Goal: Information Seeking & Learning: Learn about a topic

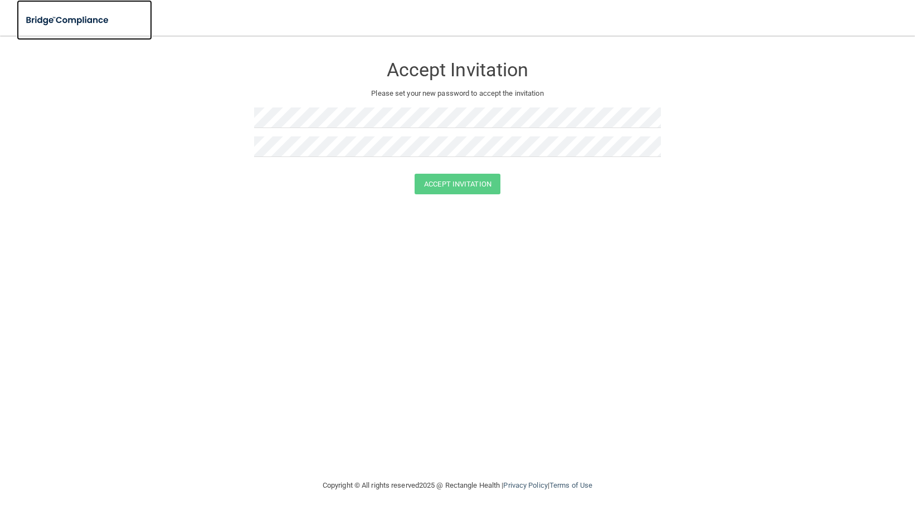
click at [53, 14] on img at bounding box center [68, 20] width 103 height 23
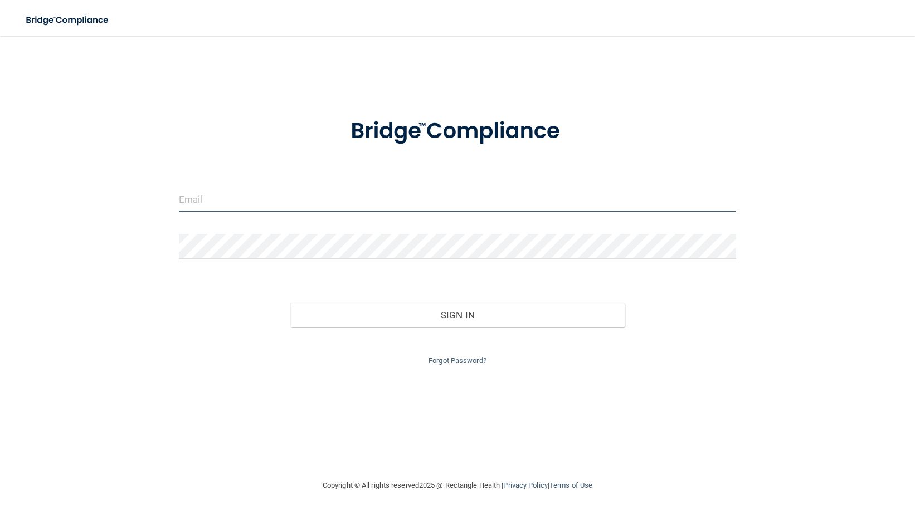
type input "[EMAIL_ADDRESS][DOMAIN_NAME]"
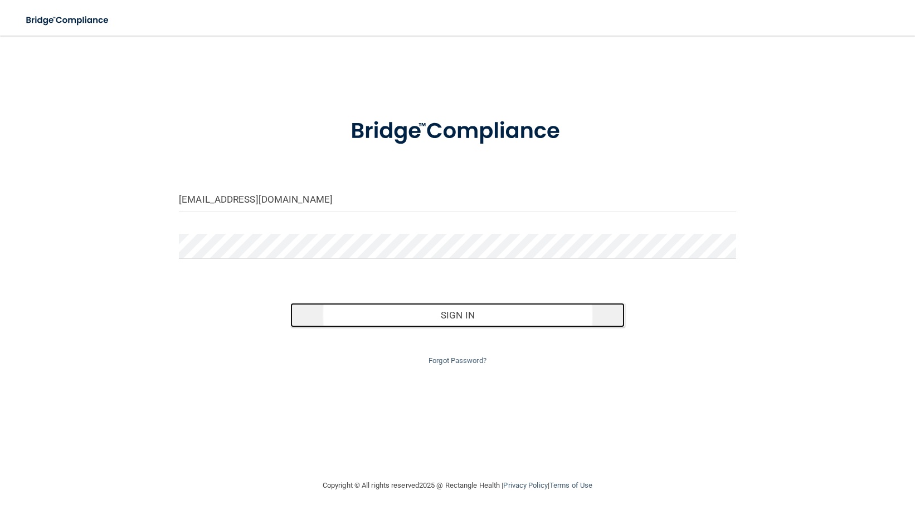
click at [396, 309] on button "Sign In" at bounding box center [457, 315] width 334 height 25
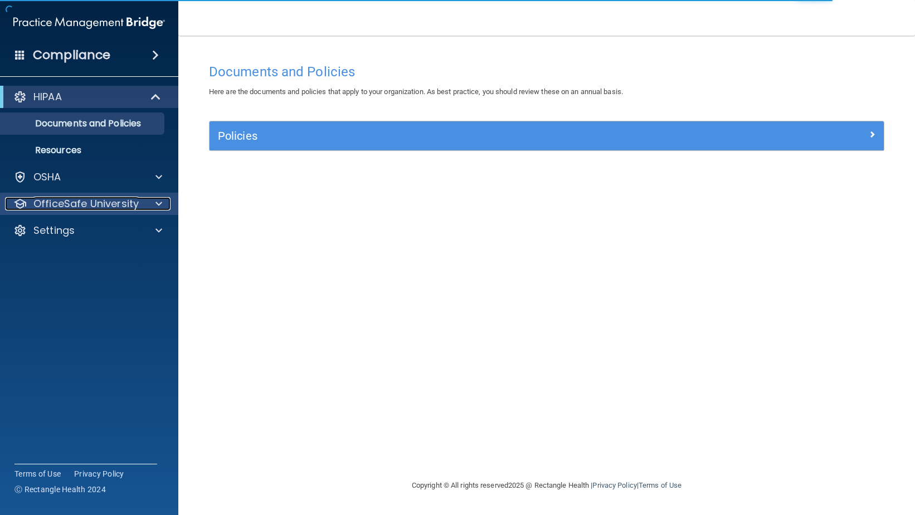
click at [98, 207] on p "OfficeSafe University" at bounding box center [85, 203] width 105 height 13
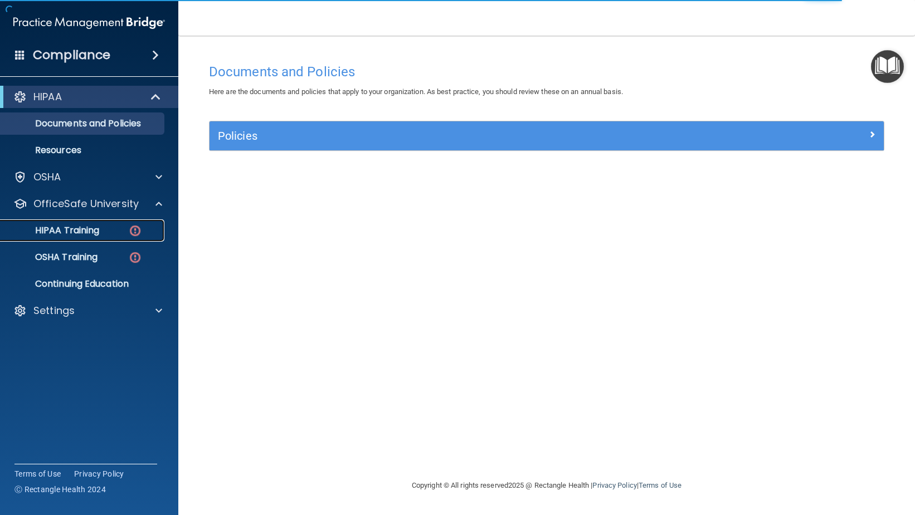
click at [106, 227] on div "HIPAA Training" at bounding box center [83, 230] width 152 height 11
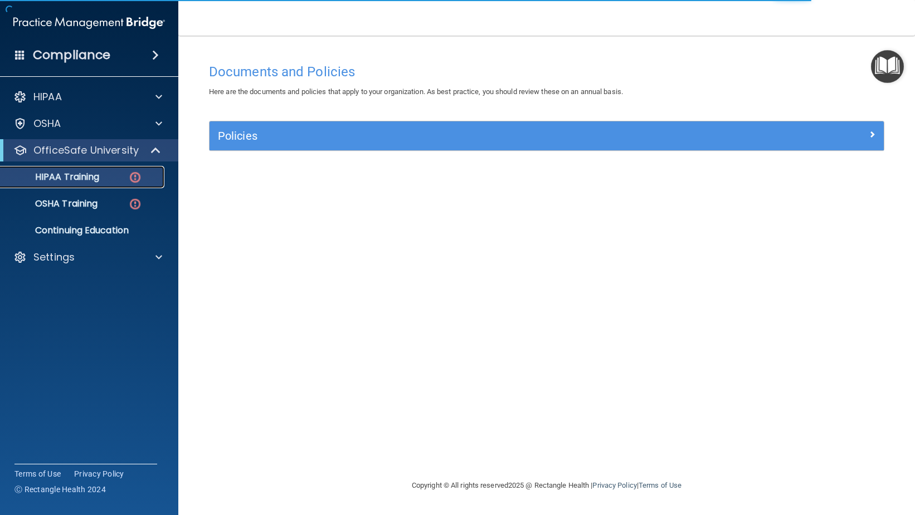
click at [120, 181] on div "HIPAA Training" at bounding box center [83, 177] width 152 height 11
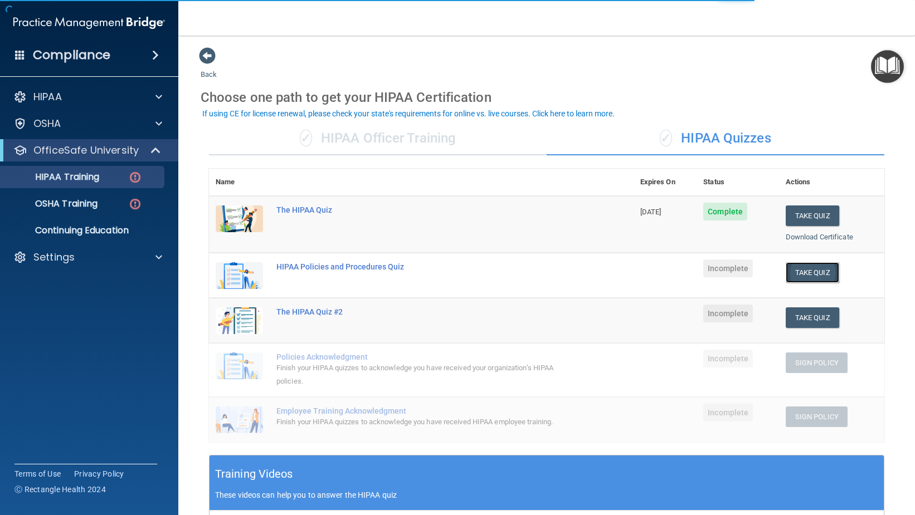
click at [802, 267] on button "Take Quiz" at bounding box center [812, 272] width 53 height 21
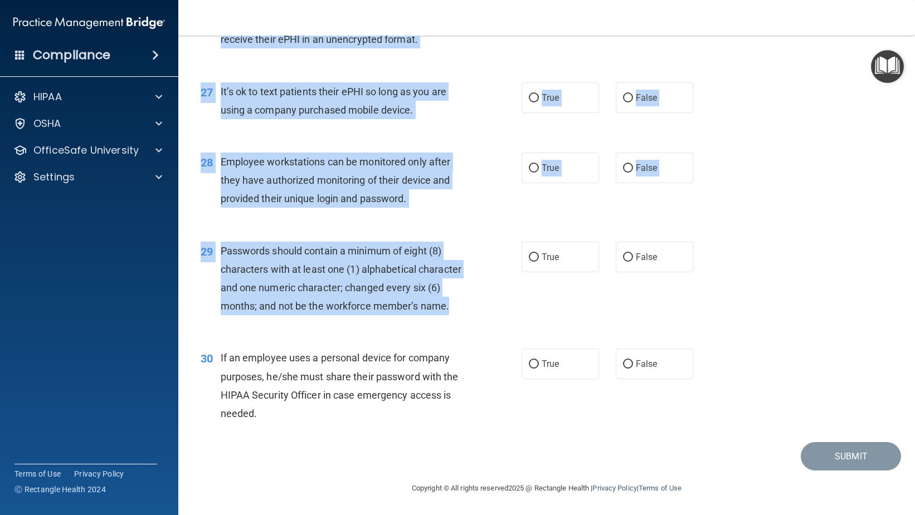
scroll to position [2634, 0]
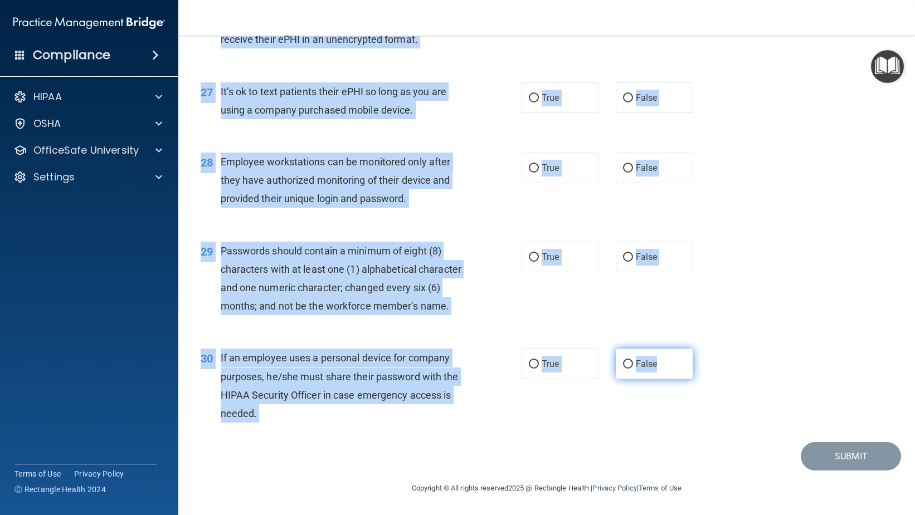
drag, startPoint x: 217, startPoint y: 90, endPoint x: 684, endPoint y: 374, distance: 547.1
copy div "It is ok to share your password with a co-worker in case immediate access of a …"
click at [469, 322] on div "29 Passwords should contain a minimum of eight (8) characters with at least one…" at bounding box center [546, 282] width 709 height 108
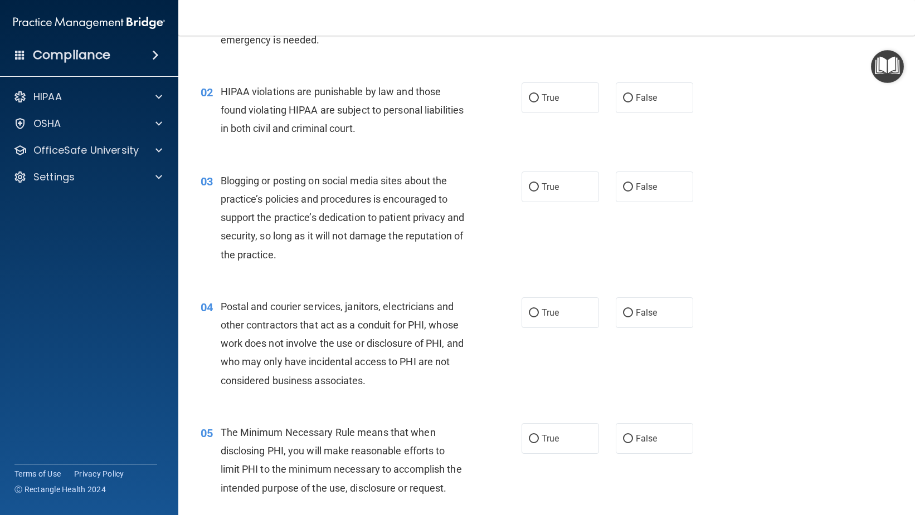
scroll to position [0, 0]
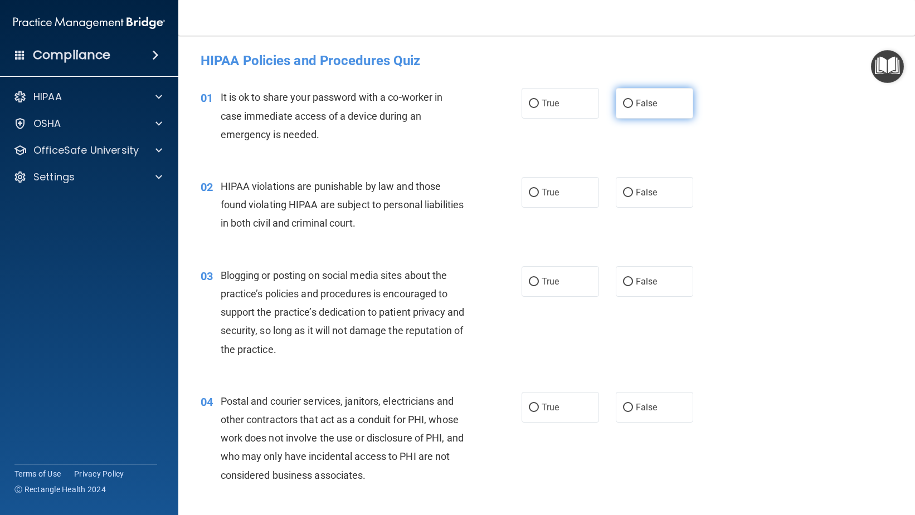
click at [628, 107] on label "False" at bounding box center [654, 103] width 77 height 31
click at [628, 107] on input "False" at bounding box center [628, 104] width 10 height 8
radio input "true"
click at [553, 192] on span "True" at bounding box center [550, 192] width 17 height 11
click at [539, 192] on input "True" at bounding box center [534, 193] width 10 height 8
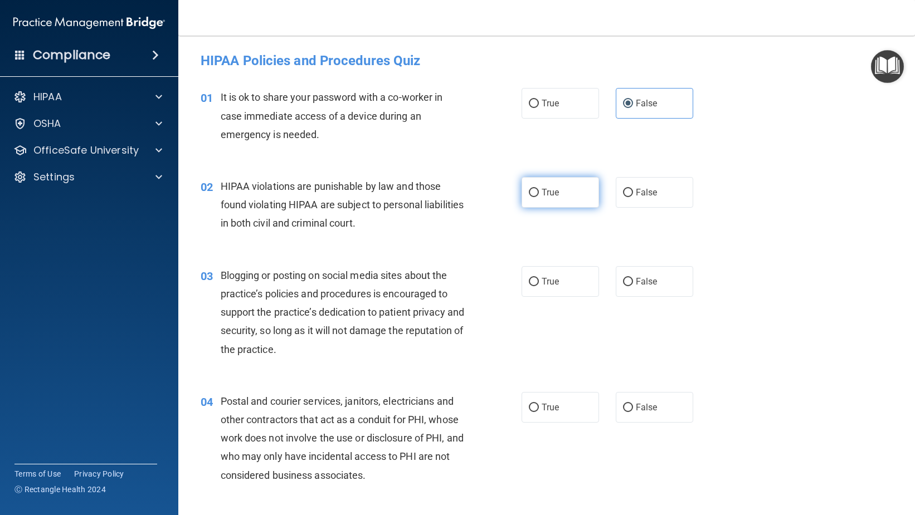
radio input "true"
click at [633, 275] on label "False" at bounding box center [654, 281] width 77 height 31
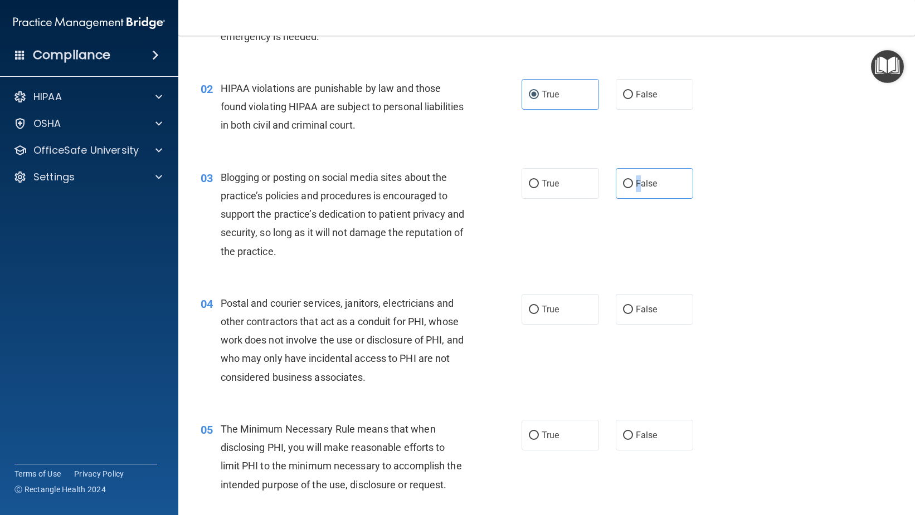
scroll to position [111, 0]
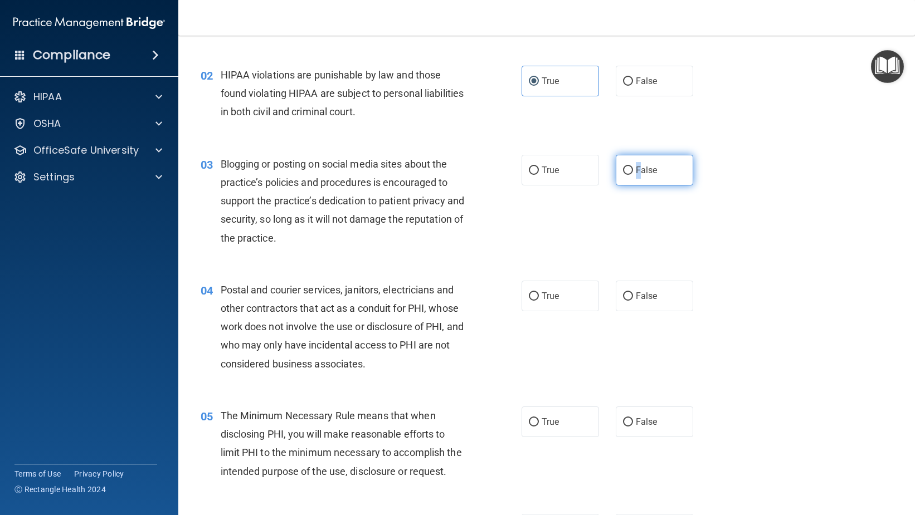
click at [623, 171] on input "False" at bounding box center [628, 171] width 10 height 8
radio input "true"
click at [568, 241] on div "03 Blogging or posting on social media sites about the practice’s policies and …" at bounding box center [546, 204] width 709 height 126
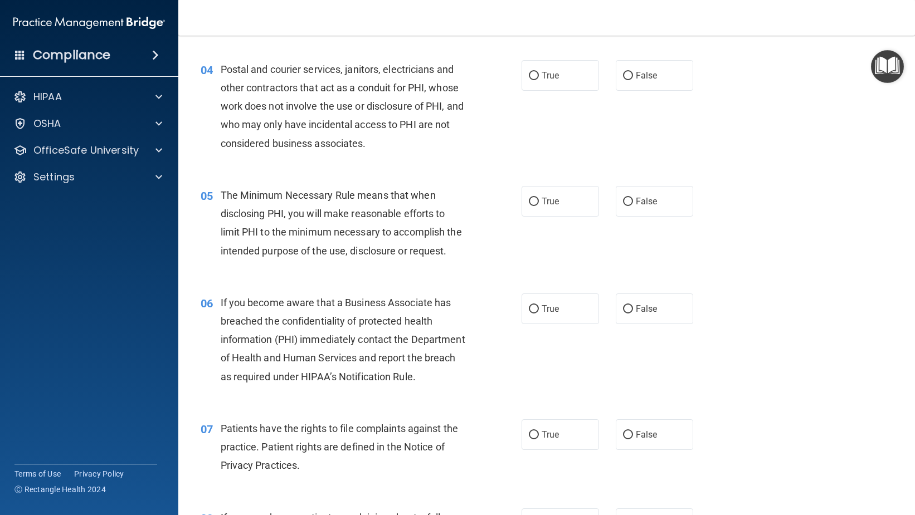
scroll to position [334, 0]
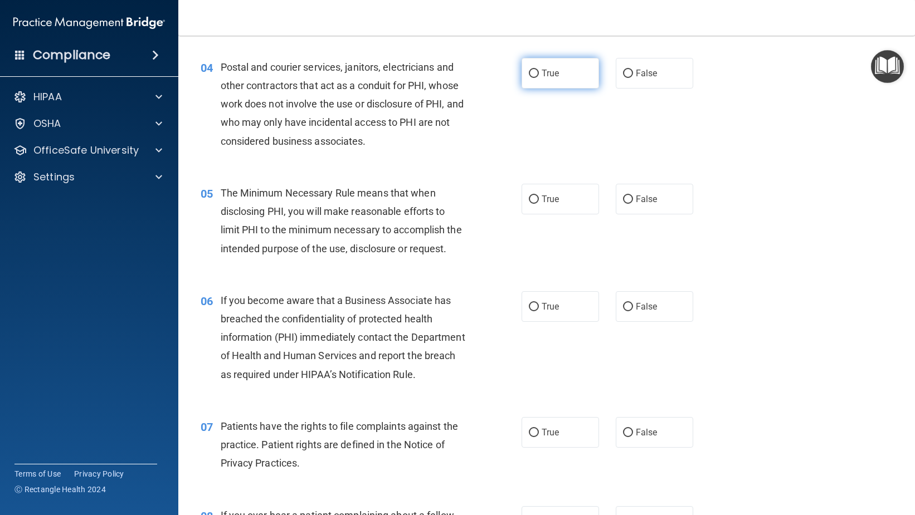
click at [540, 75] on label "True" at bounding box center [560, 73] width 77 height 31
click at [539, 75] on input "True" at bounding box center [534, 74] width 10 height 8
radio input "true"
click at [559, 199] on label "True" at bounding box center [560, 199] width 77 height 31
click at [539, 199] on input "True" at bounding box center [534, 200] width 10 height 8
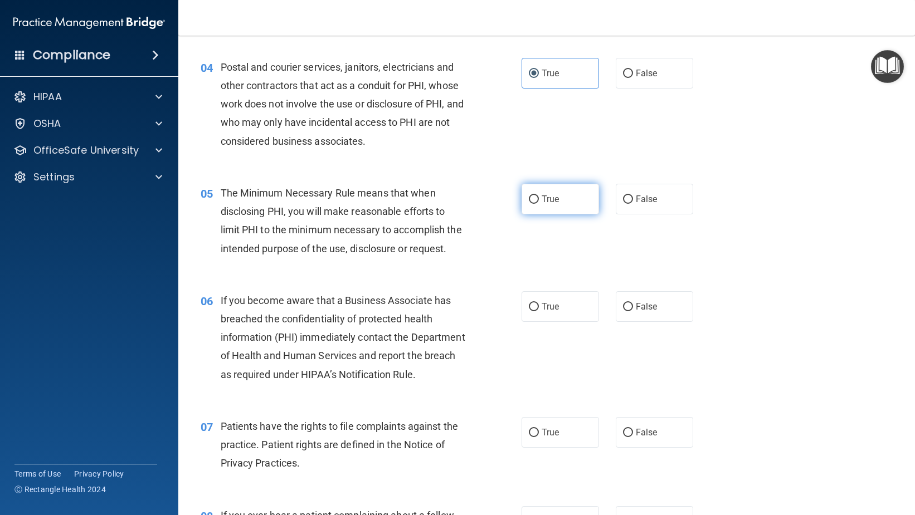
radio input "true"
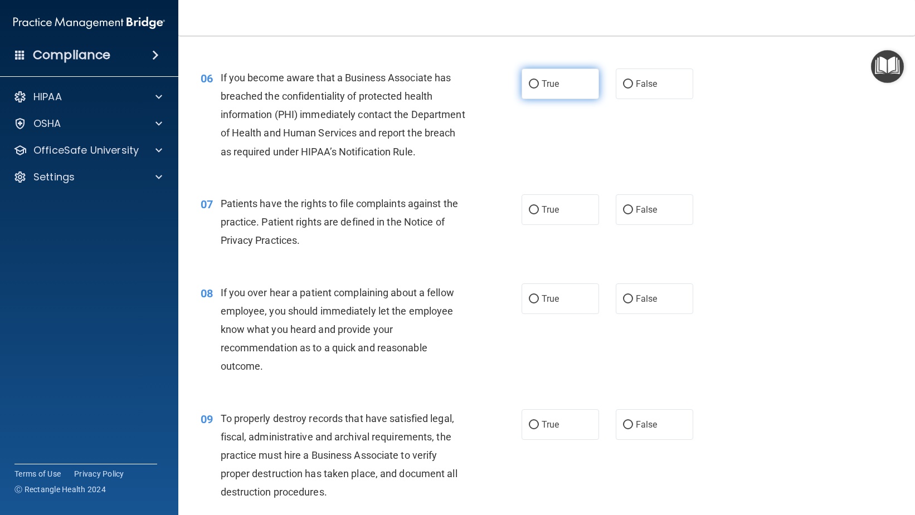
scroll to position [613, 0]
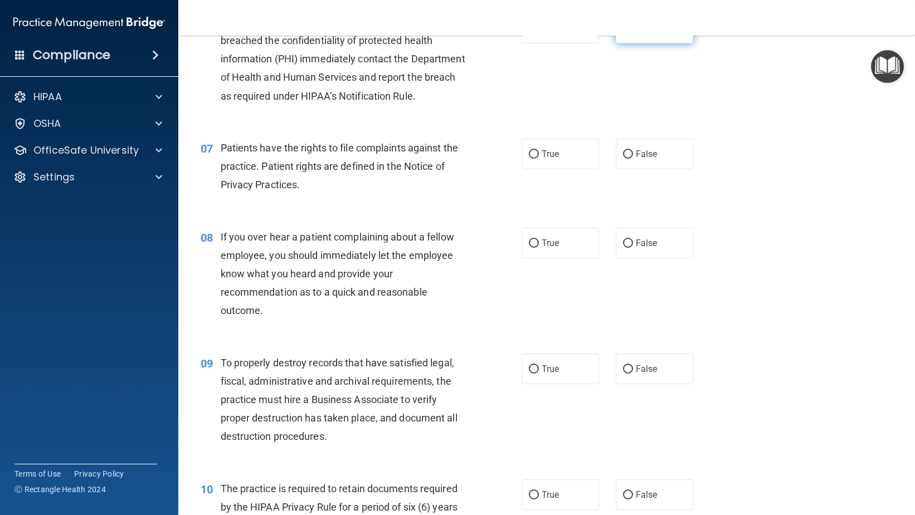
click at [633, 43] on label "False" at bounding box center [654, 28] width 77 height 31
click at [633, 33] on input "False" at bounding box center [628, 29] width 10 height 8
radio input "true"
click at [570, 169] on label "True" at bounding box center [560, 154] width 77 height 31
click at [539, 159] on input "True" at bounding box center [534, 154] width 10 height 8
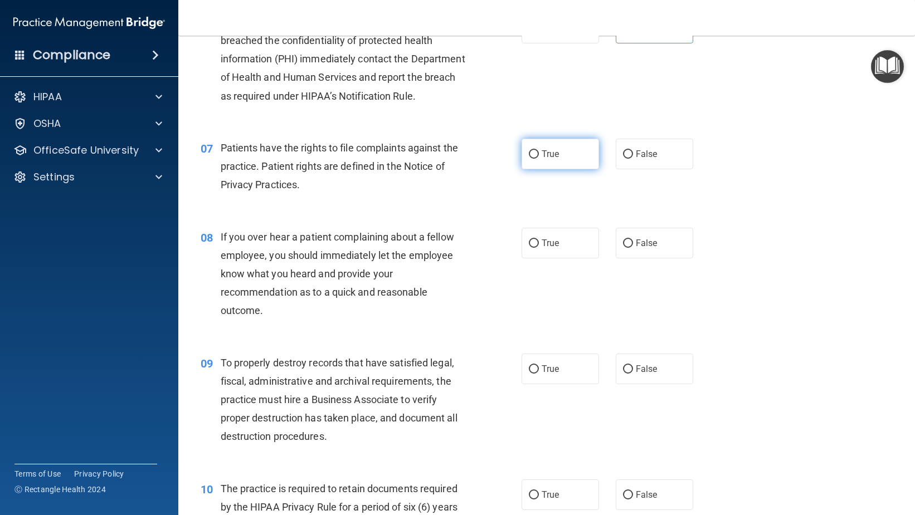
radio input "true"
click at [646, 259] on label "False" at bounding box center [654, 243] width 77 height 31
click at [633, 248] on input "False" at bounding box center [628, 244] width 10 height 8
radio input "true"
click at [667, 384] on label "False" at bounding box center [654, 369] width 77 height 31
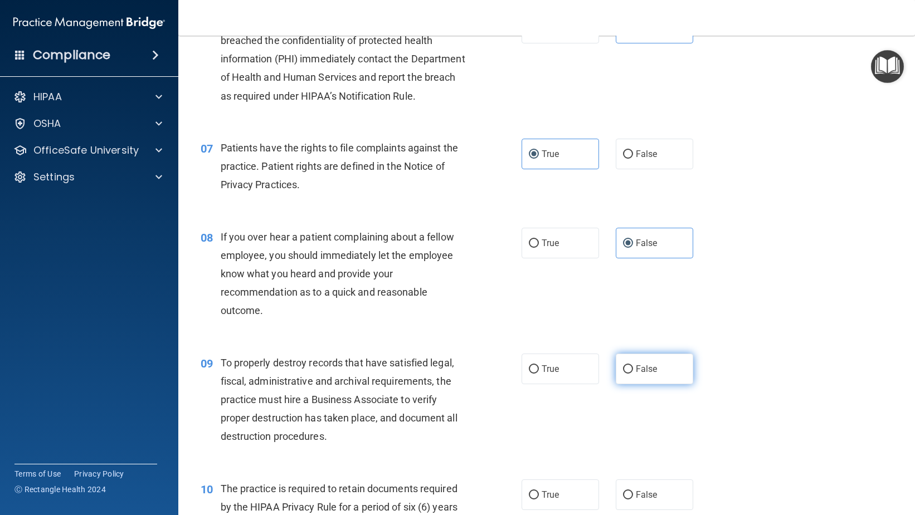
click at [633, 374] on input "False" at bounding box center [628, 370] width 10 height 8
radio input "true"
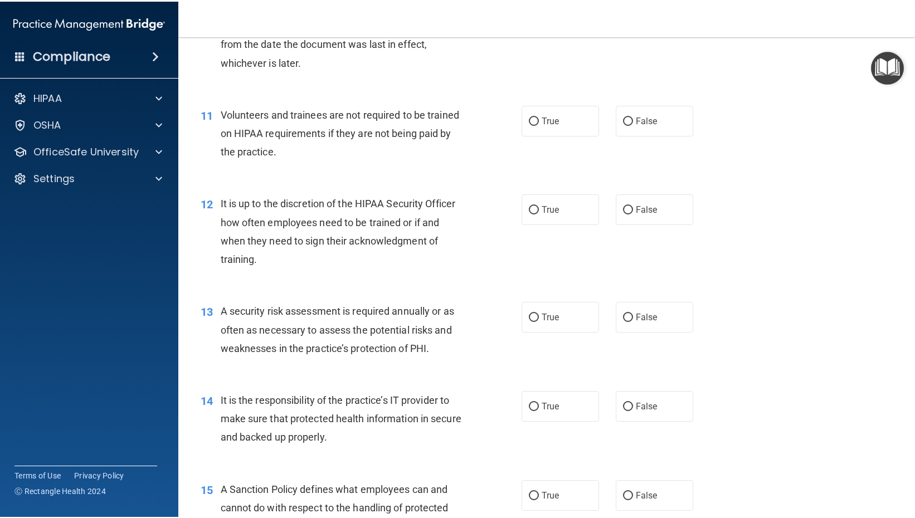
scroll to position [1059, 0]
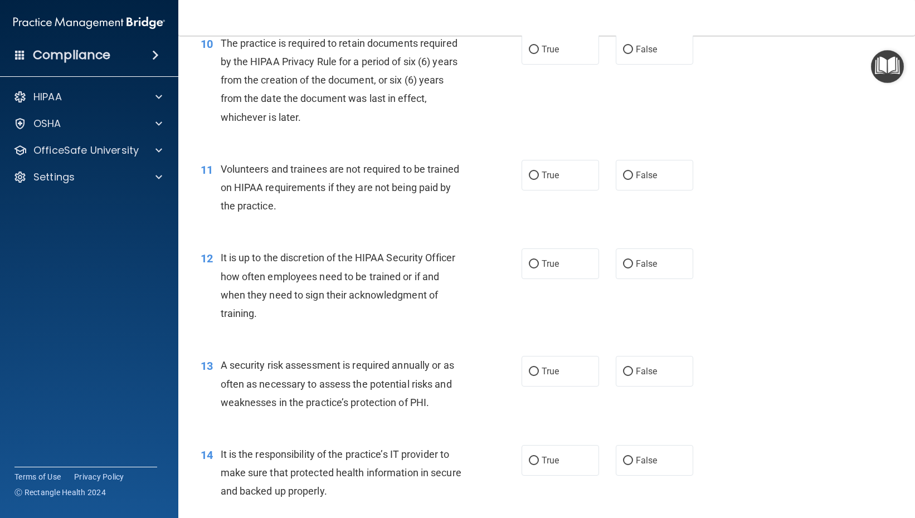
click at [552, 62] on div "10 The practice is required to retain documents required by the HIPAA Privacy R…" at bounding box center [546, 83] width 709 height 126
click at [539, 65] on label "True" at bounding box center [560, 49] width 77 height 31
click at [539, 54] on input "True" at bounding box center [534, 50] width 10 height 8
radio input "true"
drag, startPoint x: 650, startPoint y: 223, endPoint x: 651, endPoint y: 231, distance: 7.3
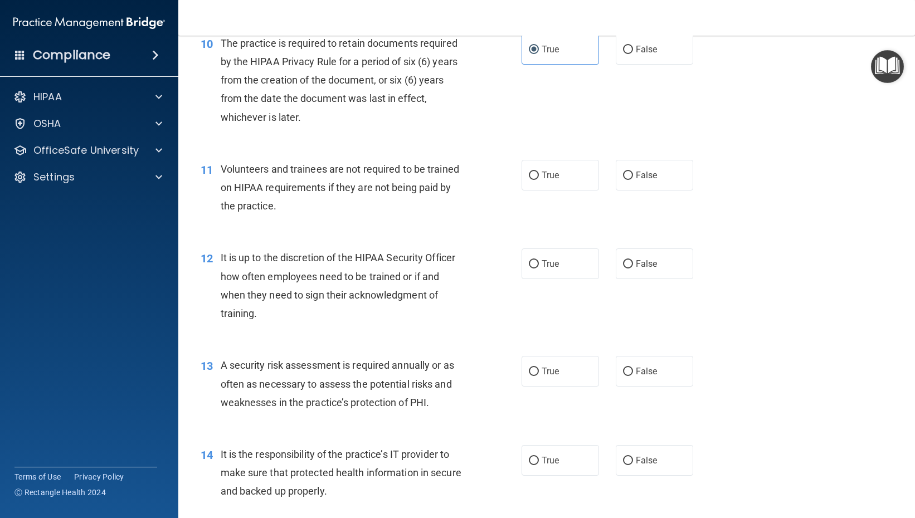
click at [651, 191] on label "False" at bounding box center [654, 175] width 77 height 31
click at [633, 180] on input "False" at bounding box center [628, 176] width 10 height 8
radio input "true"
click at [640, 269] on span "False" at bounding box center [647, 264] width 22 height 11
click at [633, 269] on input "False" at bounding box center [628, 264] width 10 height 8
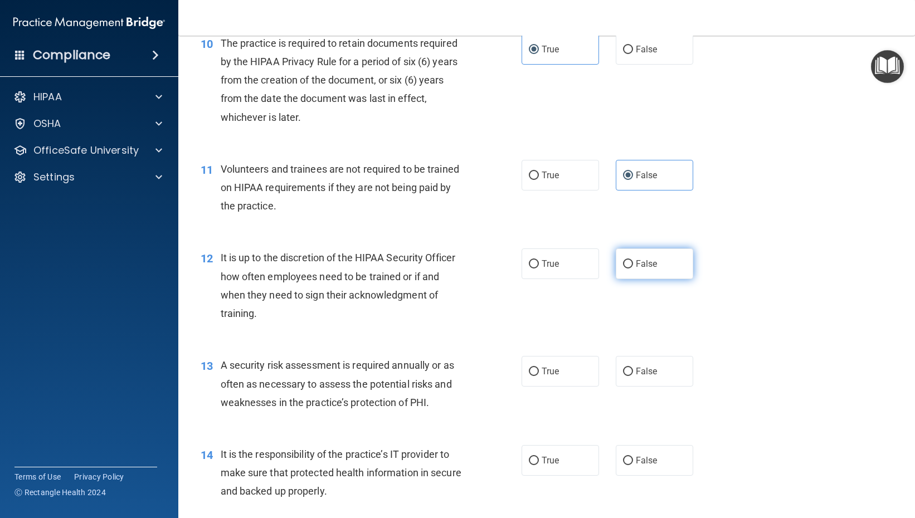
radio input "true"
click at [536, 387] on label "True" at bounding box center [560, 371] width 77 height 31
click at [536, 376] on input "True" at bounding box center [534, 372] width 10 height 8
radio input "true"
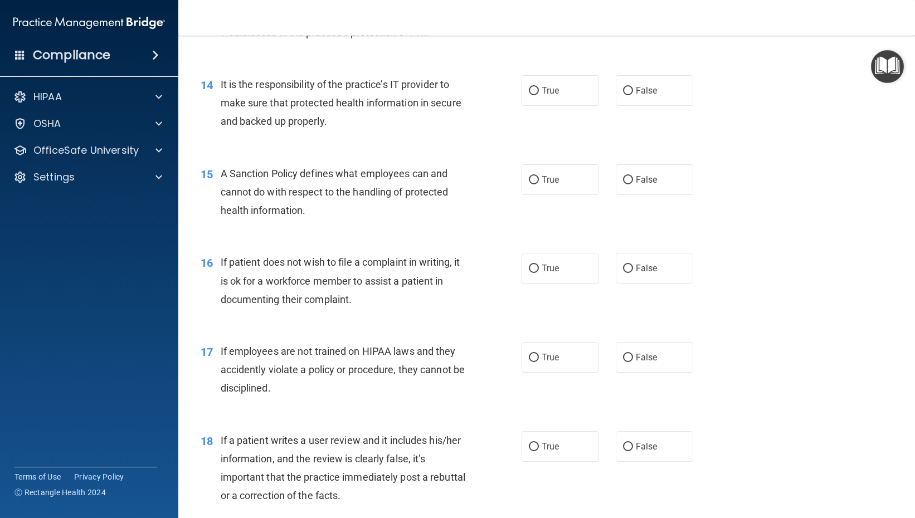
scroll to position [1449, 0]
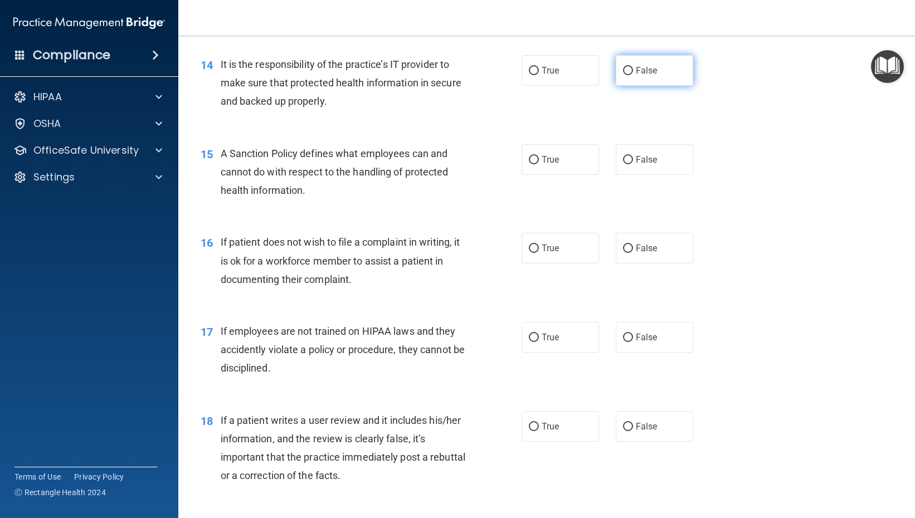
click at [636, 86] on label "False" at bounding box center [654, 70] width 77 height 31
click at [633, 75] on input "False" at bounding box center [628, 71] width 10 height 8
radio input "true"
click at [581, 175] on label "True" at bounding box center [560, 159] width 77 height 31
click at [539, 164] on input "True" at bounding box center [534, 160] width 10 height 8
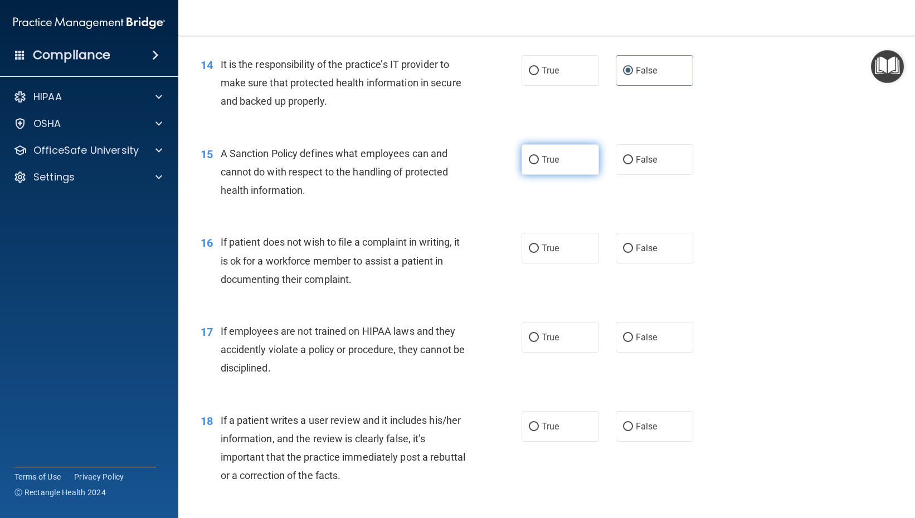
radio input "true"
click at [558, 264] on label "True" at bounding box center [560, 248] width 77 height 31
click at [539, 253] on input "True" at bounding box center [534, 249] width 10 height 8
radio input "true"
click at [638, 353] on label "False" at bounding box center [654, 337] width 77 height 31
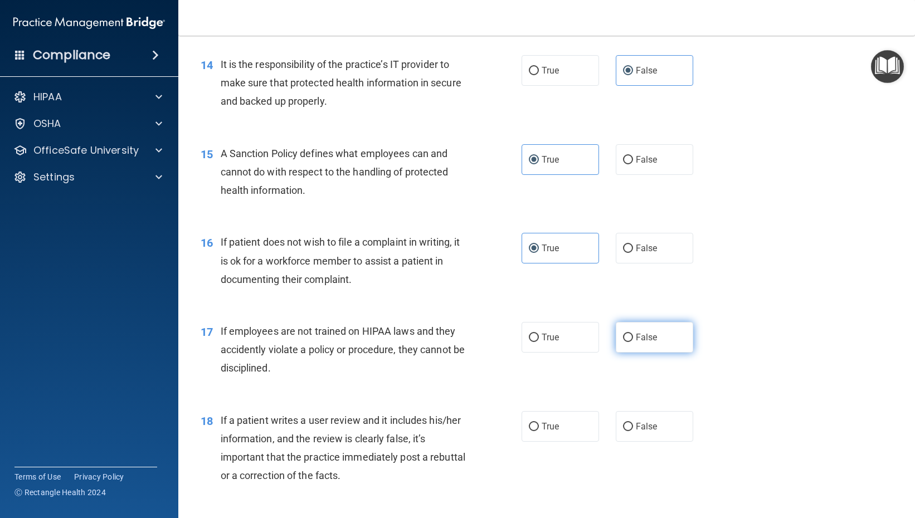
click at [633, 342] on input "False" at bounding box center [628, 338] width 10 height 8
radio input "true"
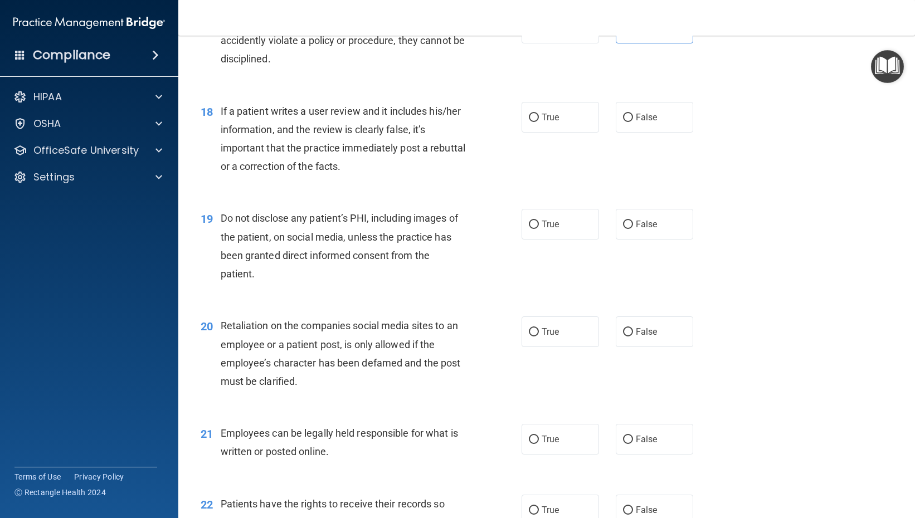
scroll to position [1783, 0]
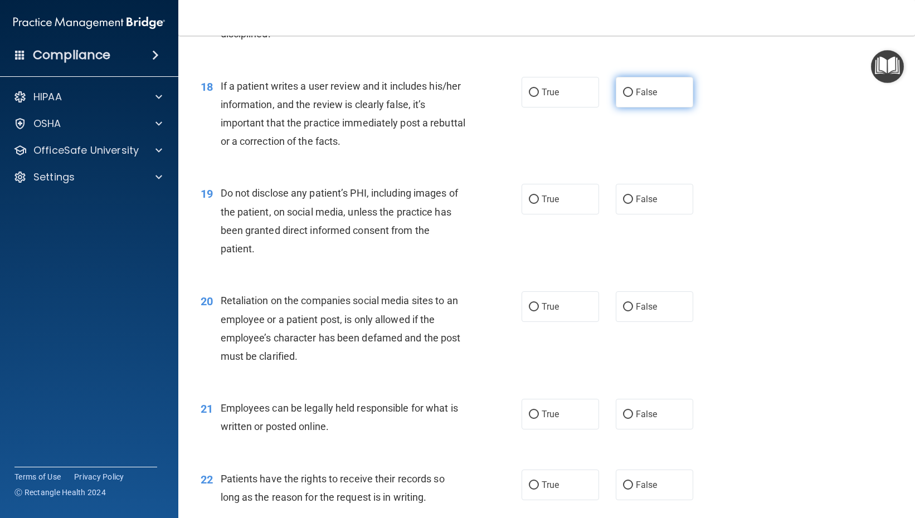
click at [636, 98] on span "False" at bounding box center [647, 92] width 22 height 11
click at [631, 97] on input "False" at bounding box center [628, 93] width 10 height 8
radio input "true"
click at [558, 215] on label "True" at bounding box center [560, 199] width 77 height 31
click at [539, 204] on input "True" at bounding box center [534, 200] width 10 height 8
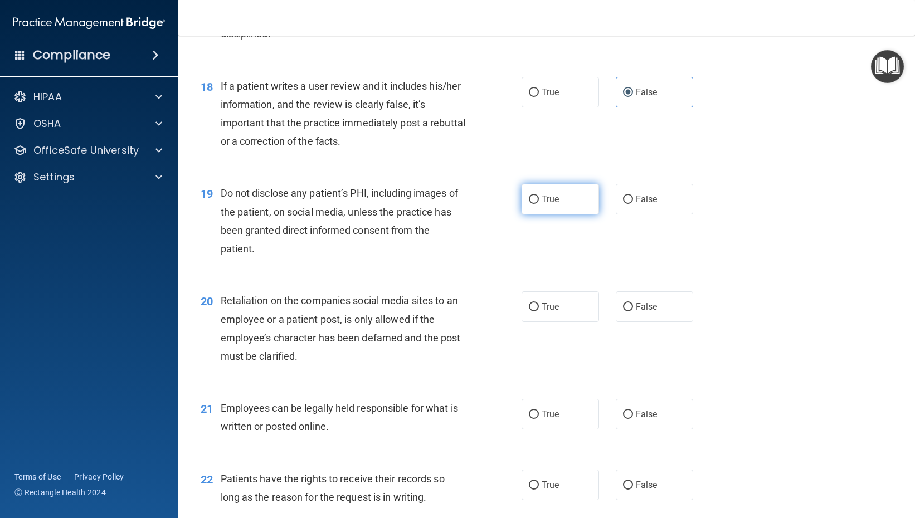
radio input "true"
drag, startPoint x: 636, startPoint y: 346, endPoint x: 630, endPoint y: 343, distance: 6.5
click at [636, 312] on span "False" at bounding box center [647, 306] width 22 height 11
click at [633, 311] on input "False" at bounding box center [628, 307] width 10 height 8
radio input "true"
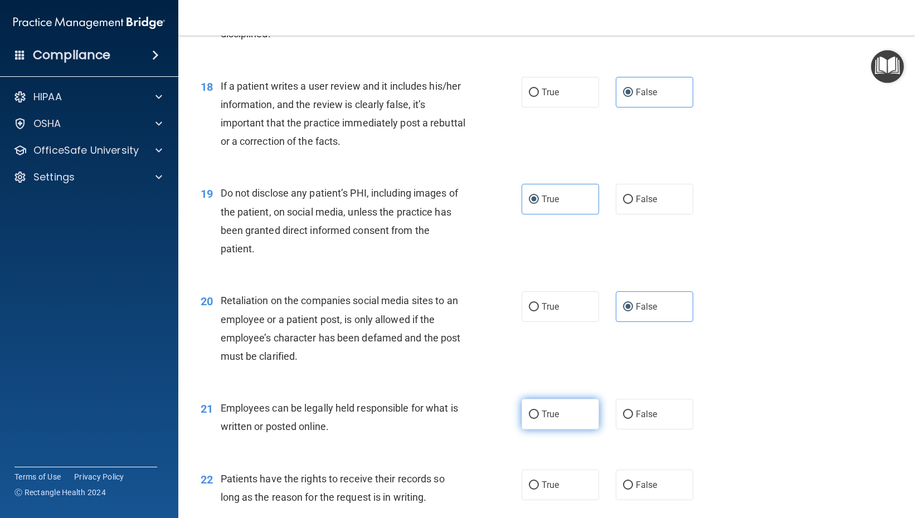
click at [554, 420] on span "True" at bounding box center [550, 414] width 17 height 11
click at [539, 419] on input "True" at bounding box center [534, 415] width 10 height 8
radio input "true"
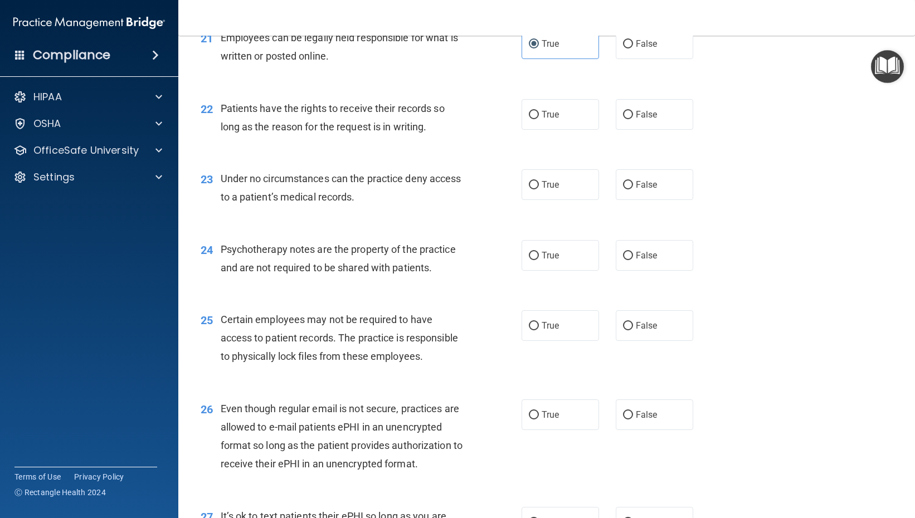
scroll to position [2229, 0]
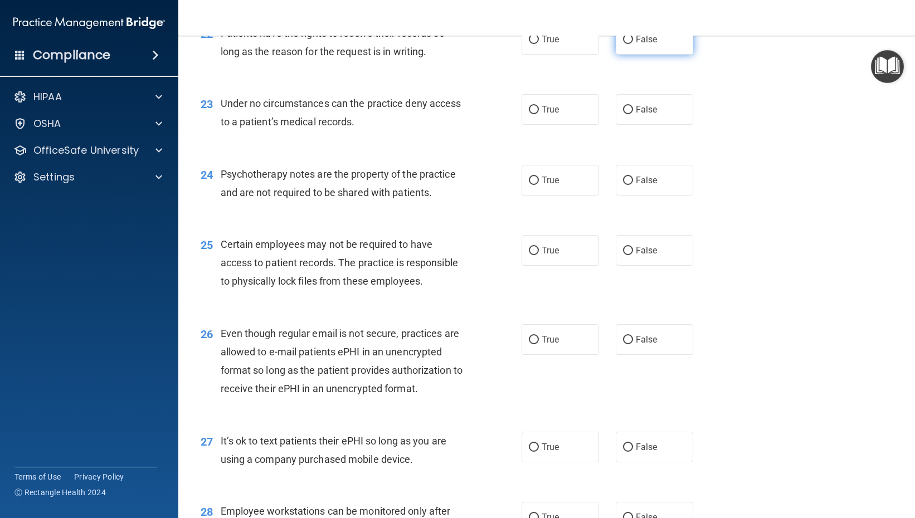
click at [640, 45] on span "False" at bounding box center [647, 39] width 22 height 11
click at [633, 44] on input "False" at bounding box center [628, 40] width 10 height 8
radio input "true"
click at [643, 125] on label "False" at bounding box center [654, 109] width 77 height 31
click at [633, 114] on input "False" at bounding box center [628, 110] width 10 height 8
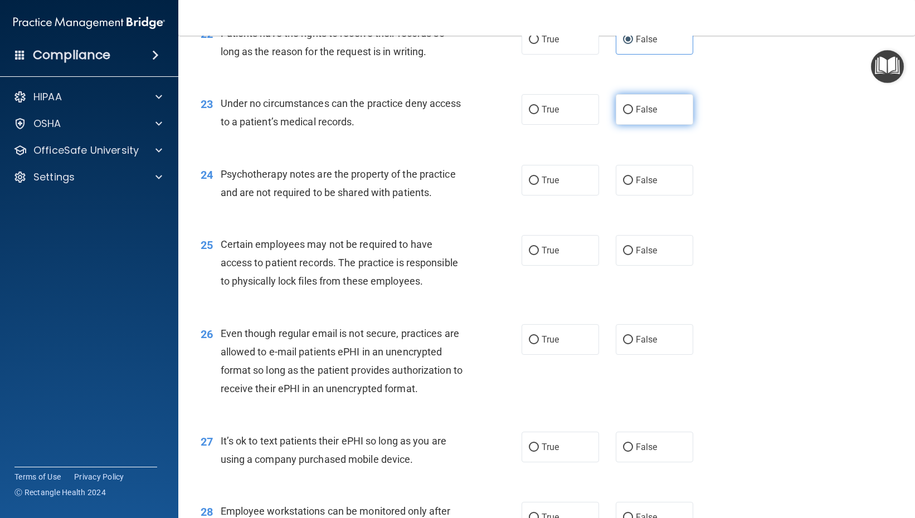
radio input "true"
click at [568, 196] on label "True" at bounding box center [560, 180] width 77 height 31
click at [539, 185] on input "True" at bounding box center [534, 181] width 10 height 8
radio input "true"
click at [557, 266] on label "True" at bounding box center [560, 250] width 77 height 31
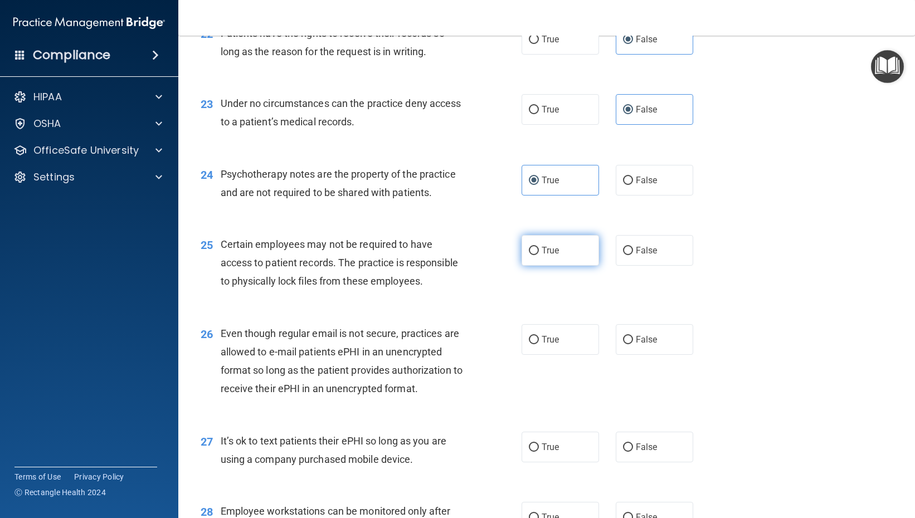
click at [539, 255] on input "True" at bounding box center [534, 251] width 10 height 8
radio input "true"
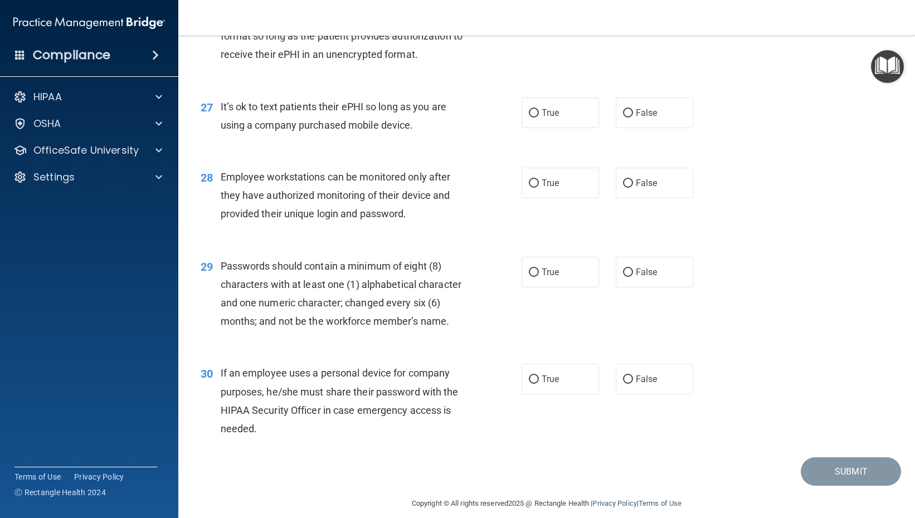
scroll to position [2507, 0]
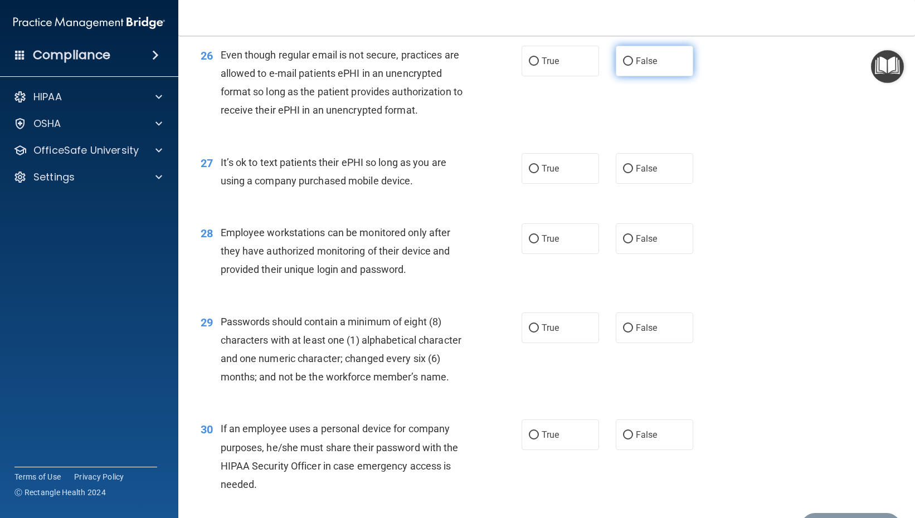
click at [625, 66] on input "False" at bounding box center [628, 61] width 10 height 8
radio input "true"
click at [652, 188] on div "27 It’s ok to text patients their ePHI so long as you are using a company purch…" at bounding box center [546, 174] width 709 height 70
click at [652, 184] on label "False" at bounding box center [654, 168] width 77 height 31
click at [633, 173] on input "False" at bounding box center [628, 169] width 10 height 8
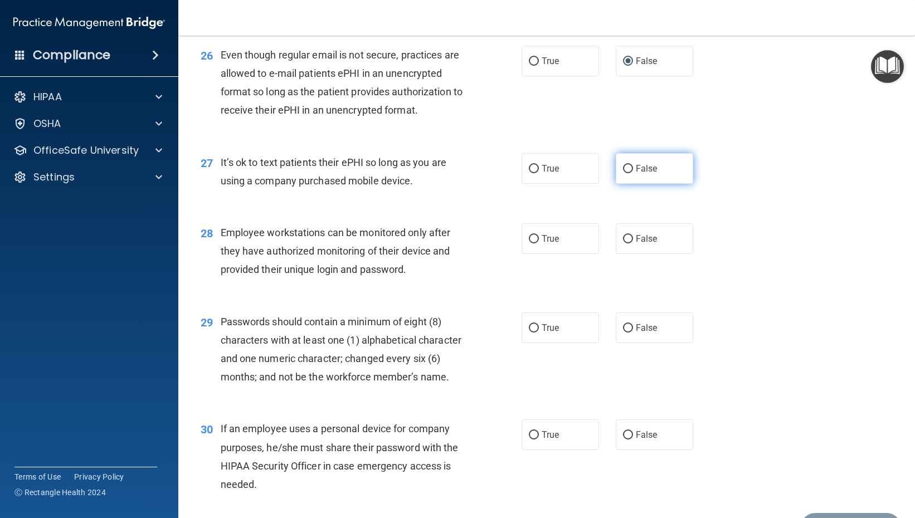
radio input "true"
click at [534, 243] on input "True" at bounding box center [534, 239] width 10 height 8
radio input "true"
click at [638, 333] on span "False" at bounding box center [647, 328] width 22 height 11
click at [633, 333] on input "False" at bounding box center [628, 328] width 10 height 8
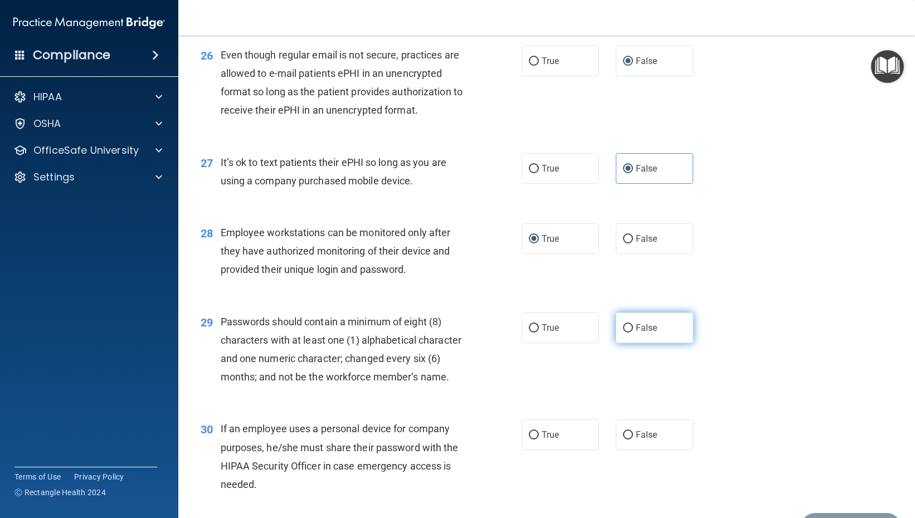
radio input "true"
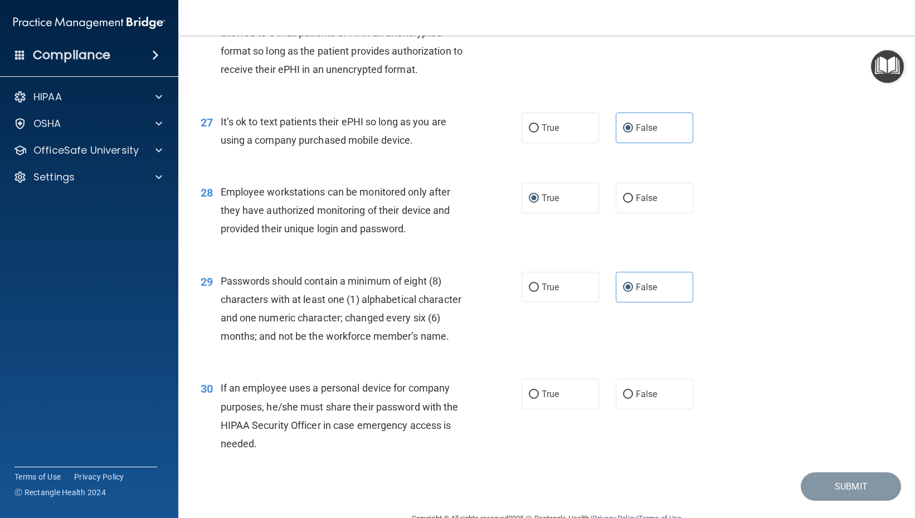
scroll to position [2520, 0]
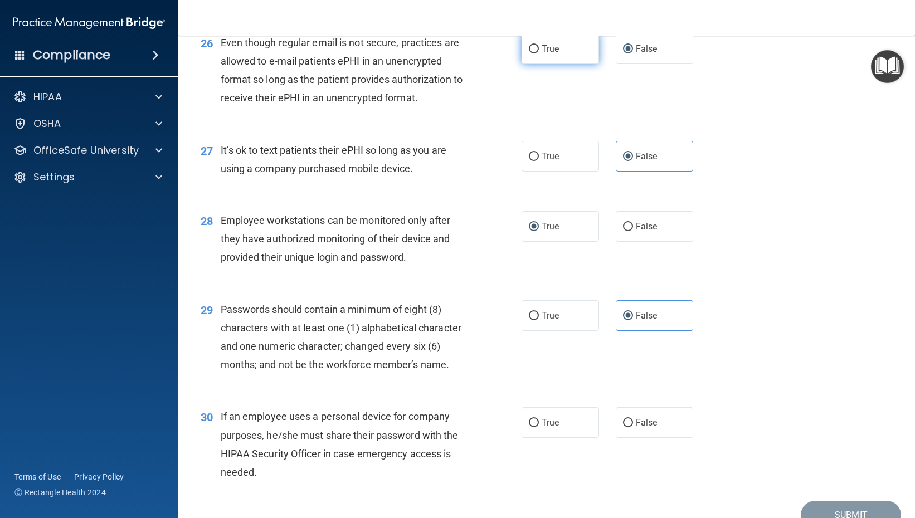
click at [579, 64] on label "True" at bounding box center [560, 48] width 77 height 31
click at [539, 53] on input "True" at bounding box center [534, 49] width 10 height 8
radio input "true"
radio input "false"
click at [657, 242] on label "False" at bounding box center [654, 226] width 77 height 31
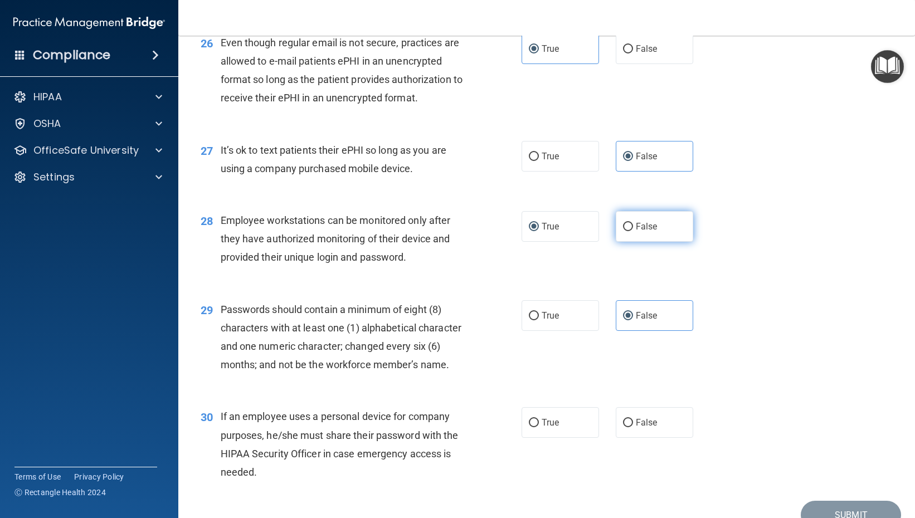
click at [633, 231] on input "False" at bounding box center [628, 227] width 10 height 8
radio input "true"
radio input "false"
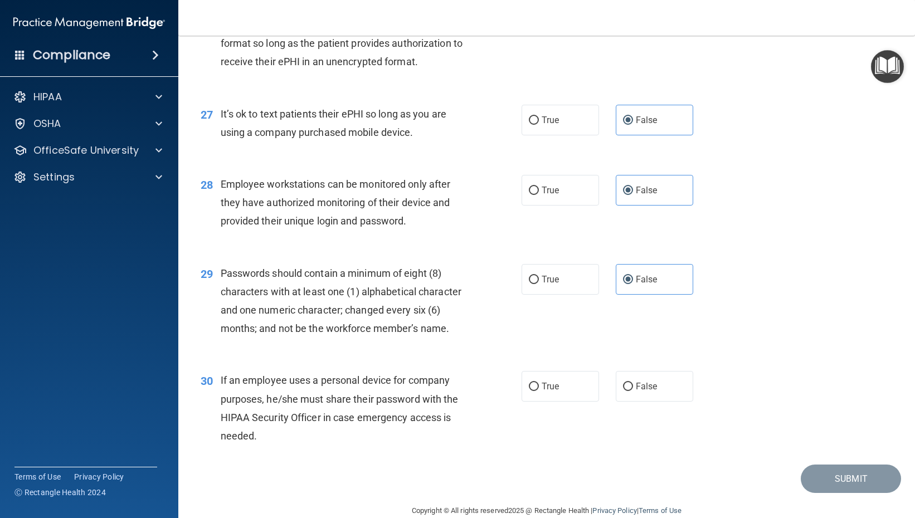
scroll to position [2575, 0]
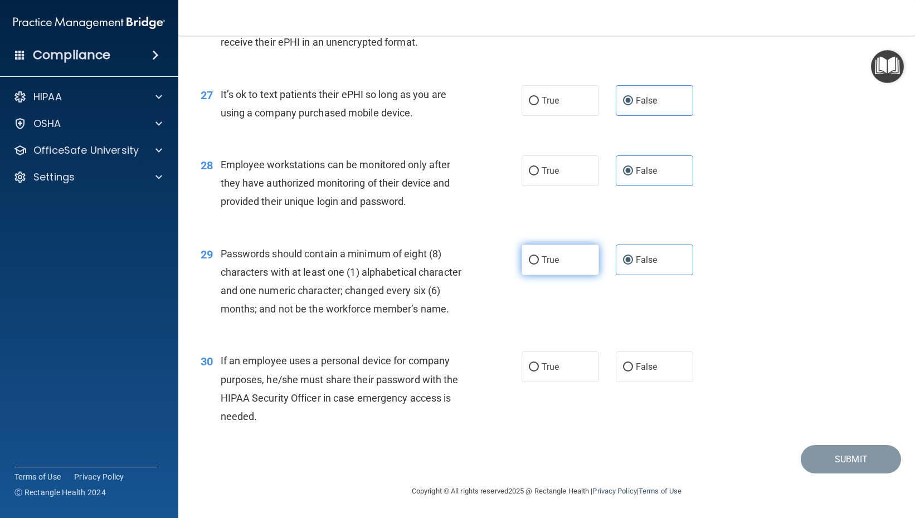
click at [562, 275] on label "True" at bounding box center [560, 260] width 77 height 31
click at [539, 265] on input "True" at bounding box center [534, 260] width 10 height 8
radio input "true"
radio input "false"
drag, startPoint x: 643, startPoint y: 416, endPoint x: 596, endPoint y: 392, distance: 52.6
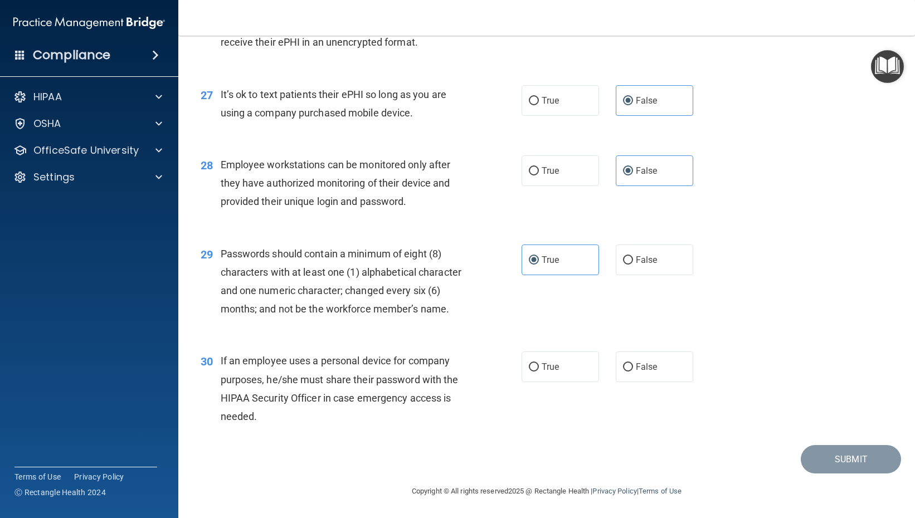
click at [642, 382] on label "False" at bounding box center [654, 367] width 77 height 31
click at [633, 372] on input "False" at bounding box center [628, 367] width 10 height 8
radio input "true"
click at [834, 464] on button "Submit" at bounding box center [851, 459] width 100 height 28
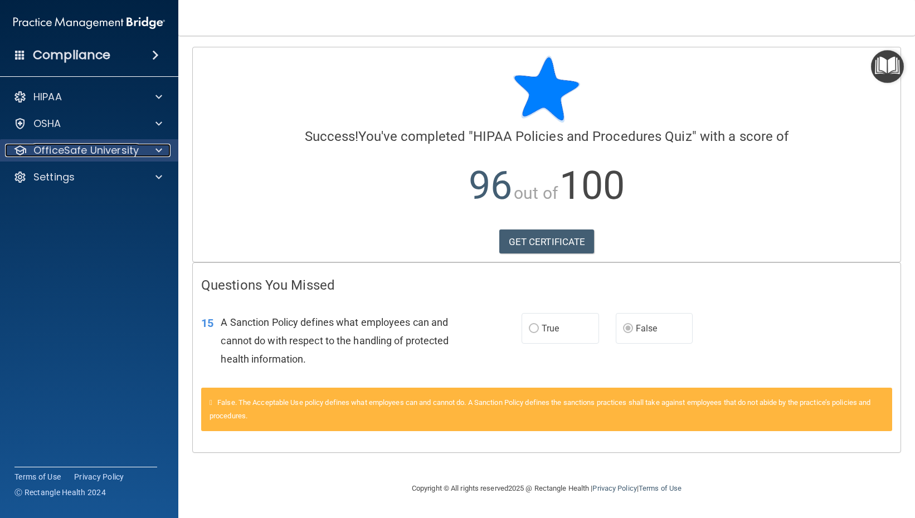
click at [92, 149] on p "OfficeSafe University" at bounding box center [85, 150] width 105 height 13
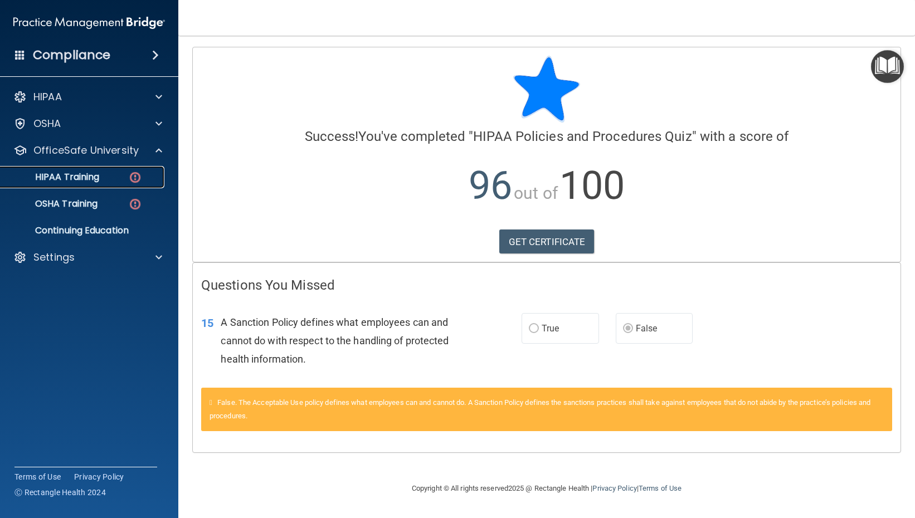
click at [95, 176] on p "HIPAA Training" at bounding box center [53, 177] width 92 height 11
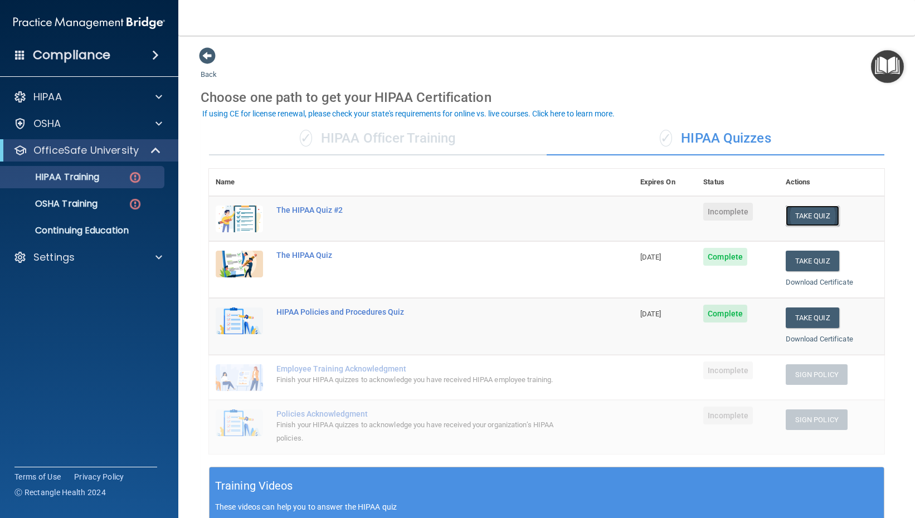
click at [808, 217] on button "Take Quiz" at bounding box center [812, 216] width 53 height 21
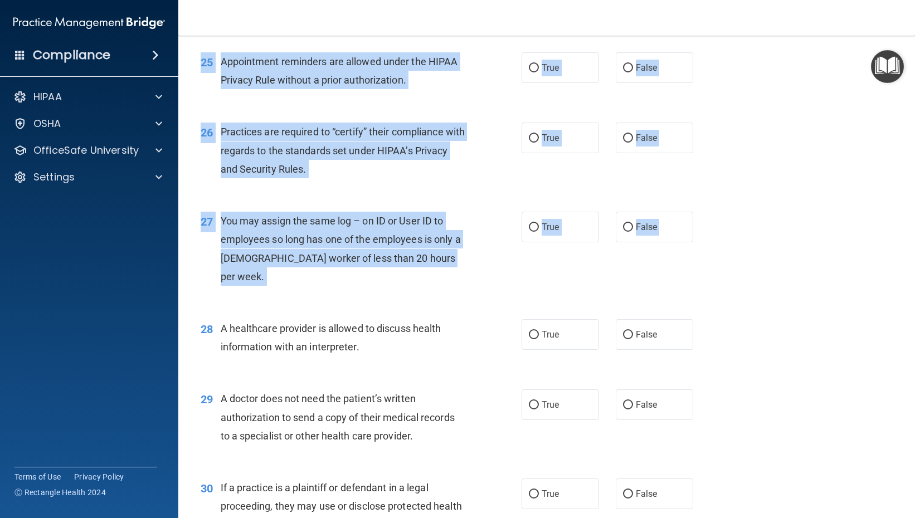
scroll to position [2335, 0]
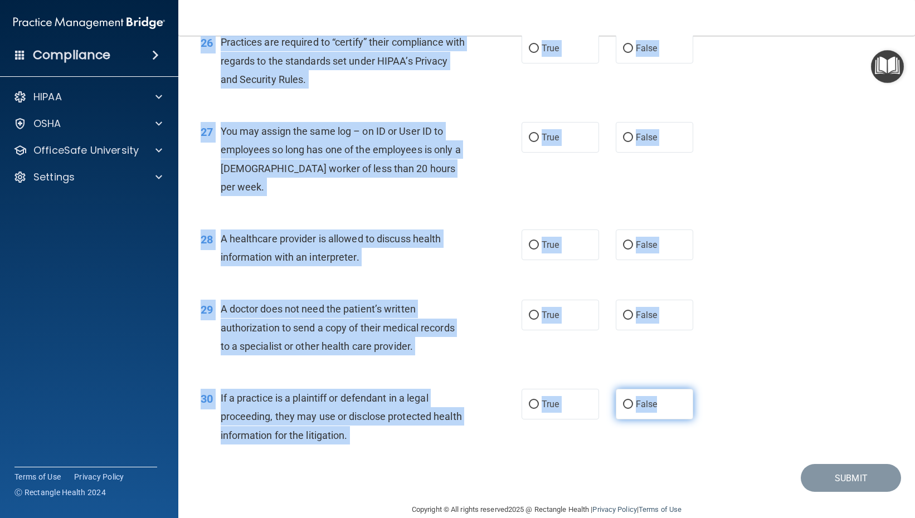
drag, startPoint x: 217, startPoint y: 90, endPoint x: 668, endPoint y: 387, distance: 540.2
drag, startPoint x: 662, startPoint y: 384, endPoint x: 520, endPoint y: 333, distance: 151.6
drag, startPoint x: 520, startPoint y: 333, endPoint x: 340, endPoint y: 295, distance: 183.4
copy div "A business associate agreement is required with organizations or persons where …"
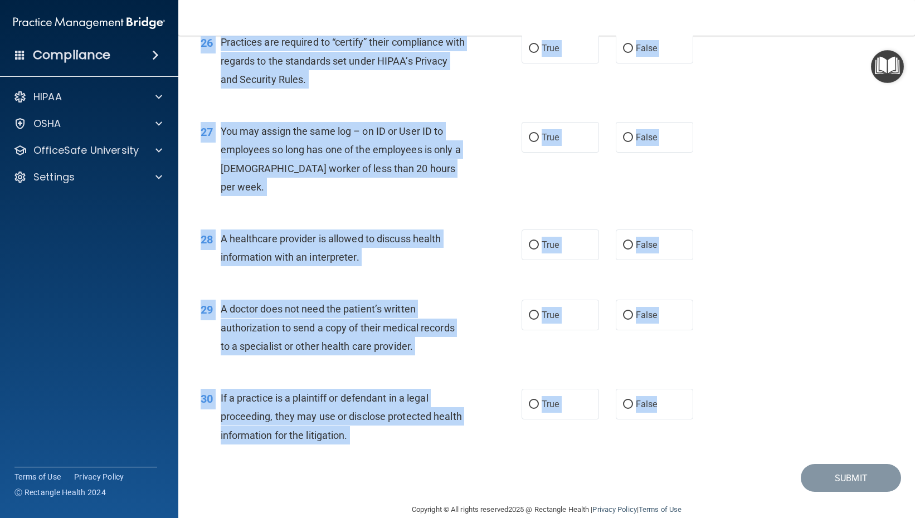
click at [417, 286] on div "29 A doctor does not need the patient’s written authorization to send a copy of…" at bounding box center [546, 330] width 709 height 89
click at [421, 266] on div "28 A healthcare provider is allowed to discuss health information with an inter…" at bounding box center [546, 251] width 709 height 70
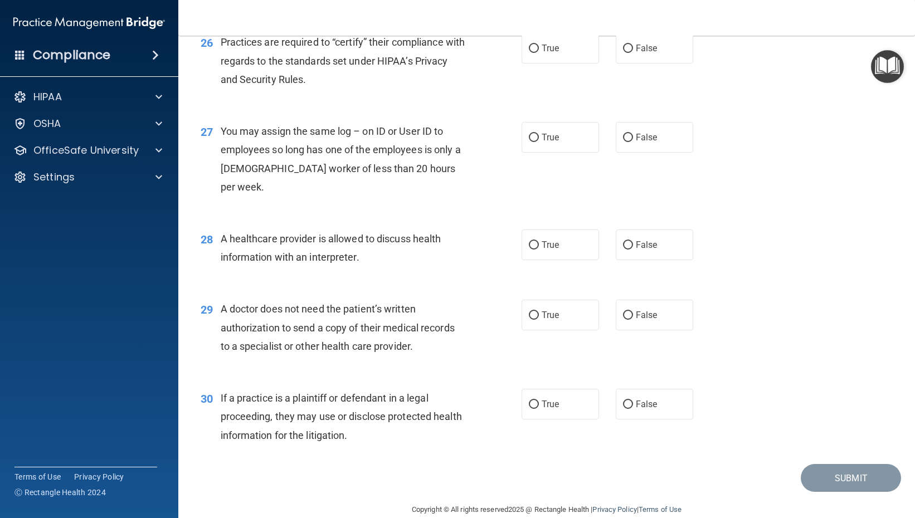
click at [474, 471] on div "Submit" at bounding box center [546, 478] width 709 height 28
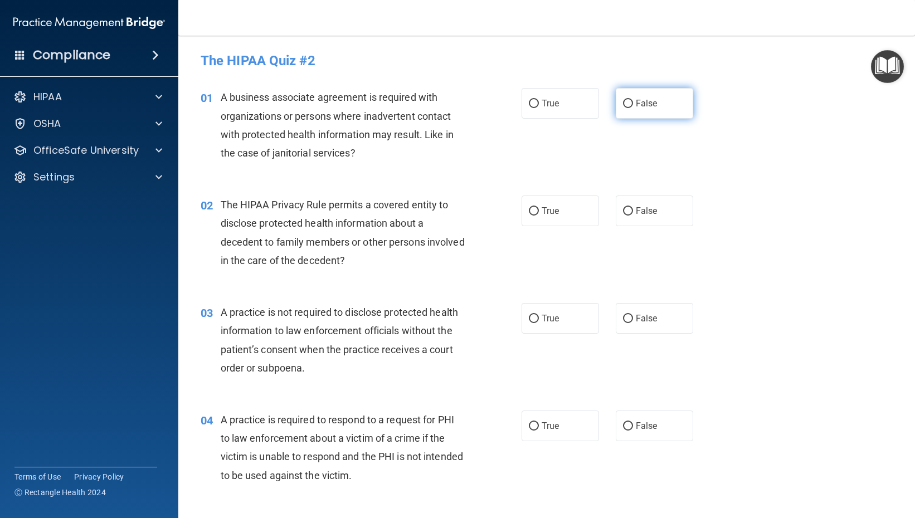
click at [632, 115] on label "False" at bounding box center [654, 103] width 77 height 31
click at [632, 108] on input "False" at bounding box center [628, 104] width 10 height 8
radio input "true"
click at [542, 216] on label "True" at bounding box center [560, 211] width 77 height 31
click at [539, 216] on input "True" at bounding box center [534, 211] width 10 height 8
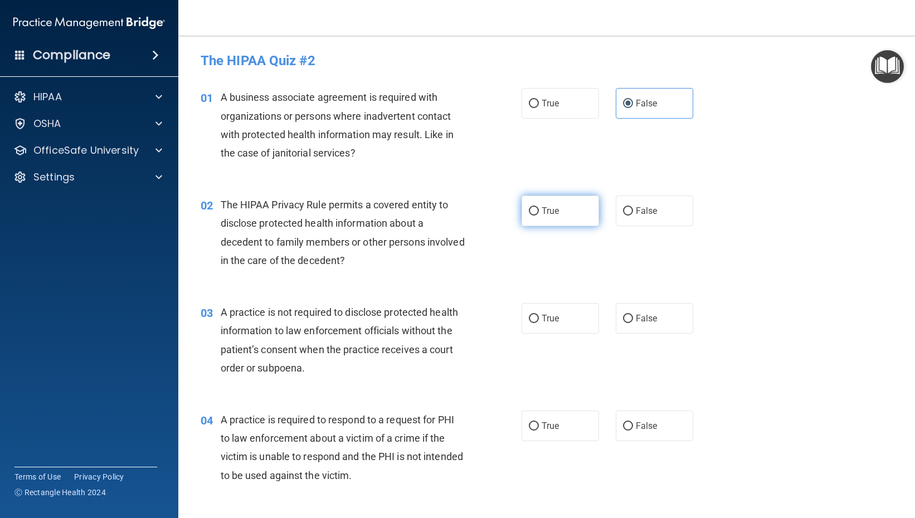
radio input "true"
click at [629, 317] on label "False" at bounding box center [654, 318] width 77 height 31
click at [629, 317] on input "False" at bounding box center [628, 319] width 10 height 8
radio input "true"
click at [552, 433] on label "True" at bounding box center [560, 426] width 77 height 31
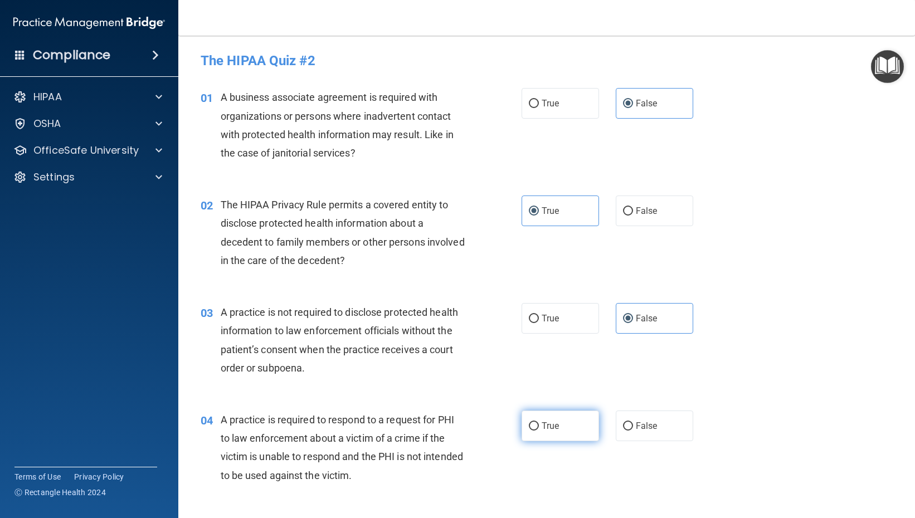
click at [539, 431] on input "True" at bounding box center [534, 426] width 10 height 8
radio input "true"
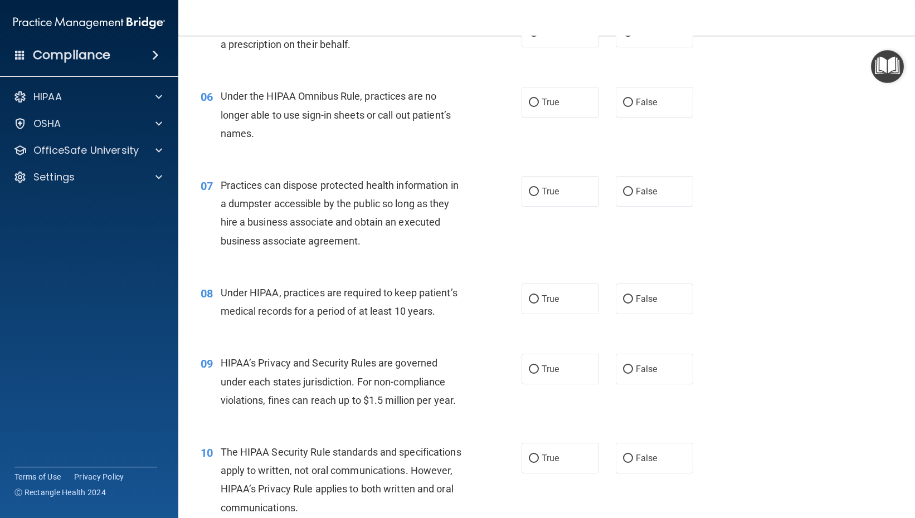
scroll to position [446, 0]
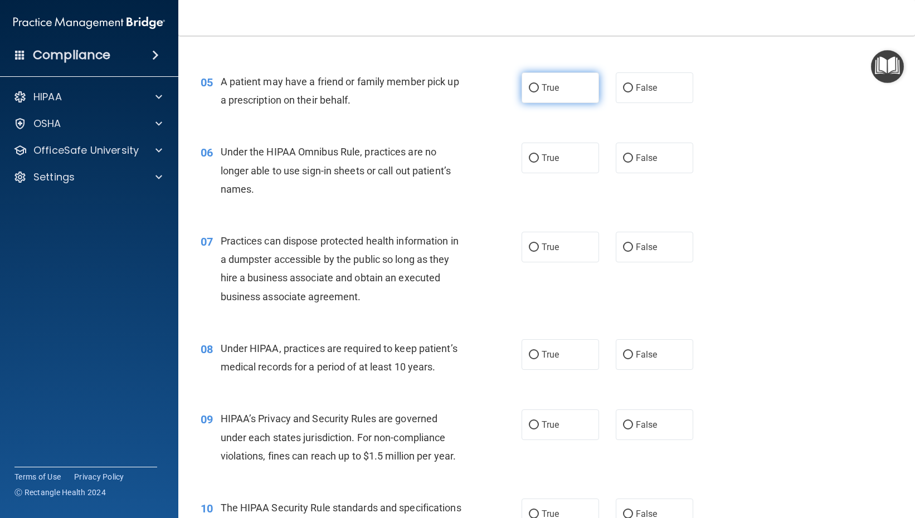
click at [553, 90] on span "True" at bounding box center [550, 87] width 17 height 11
click at [539, 90] on input "True" at bounding box center [534, 88] width 10 height 8
radio input "true"
click at [645, 162] on span "False" at bounding box center [647, 158] width 22 height 11
click at [633, 162] on input "False" at bounding box center [628, 158] width 10 height 8
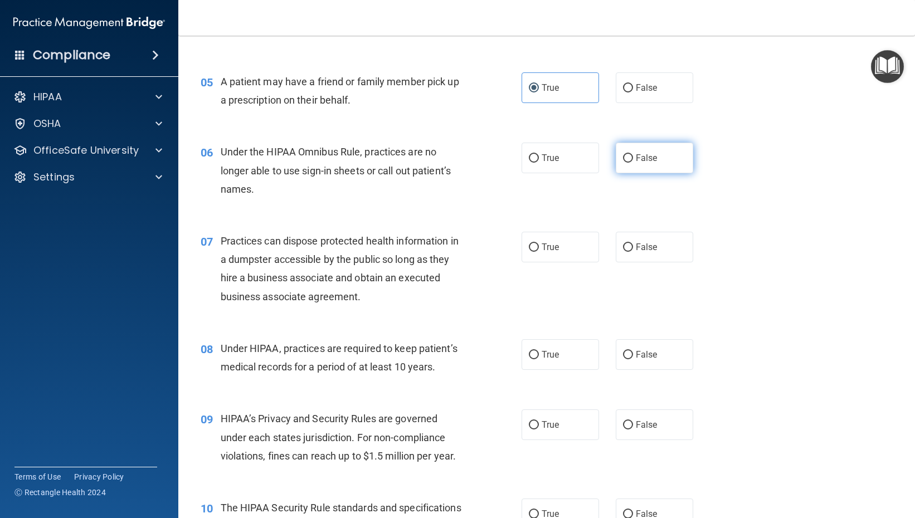
radio input "true"
click at [649, 252] on label "False" at bounding box center [654, 247] width 77 height 31
click at [633, 252] on input "False" at bounding box center [628, 247] width 10 height 8
radio input "true"
click at [641, 347] on label "False" at bounding box center [654, 354] width 77 height 31
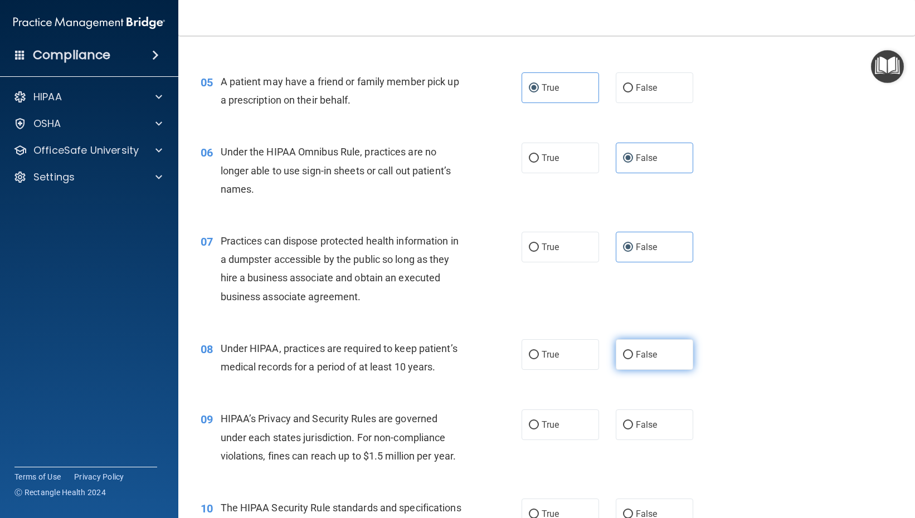
click at [633, 351] on input "False" at bounding box center [628, 355] width 10 height 8
radio input "true"
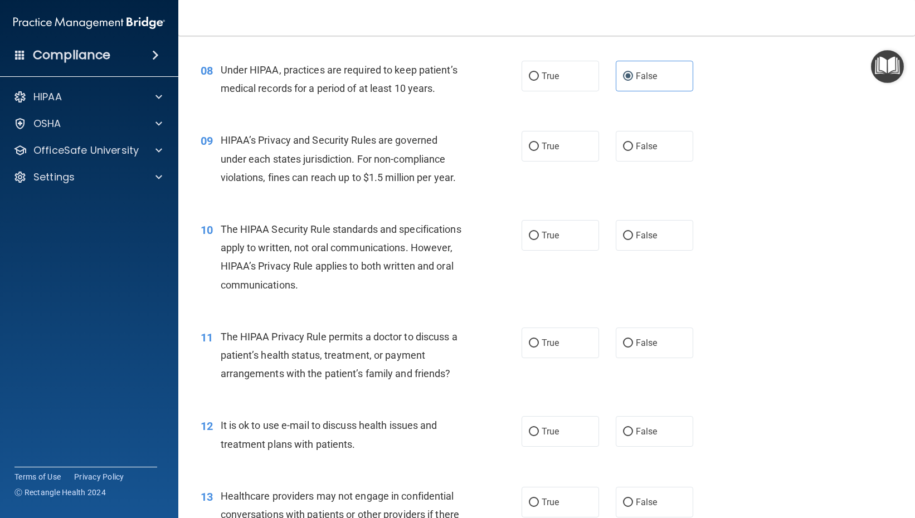
scroll to position [780, 0]
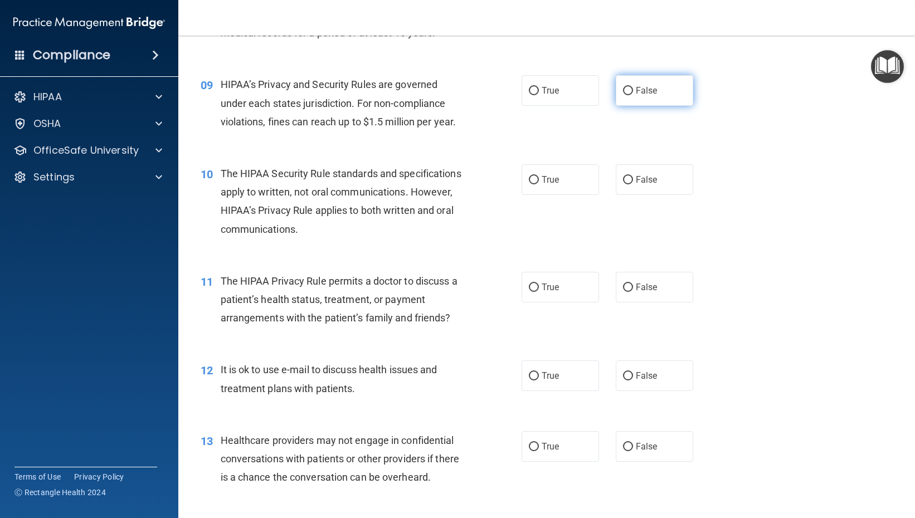
click at [669, 88] on label "False" at bounding box center [654, 90] width 77 height 31
click at [633, 88] on input "False" at bounding box center [628, 91] width 10 height 8
radio input "true"
click at [547, 186] on label "True" at bounding box center [560, 179] width 77 height 31
click at [553, 273] on div "11 The HIPAA Privacy Rule permits a doctor to discuss a patient’s health status…" at bounding box center [546, 302] width 709 height 89
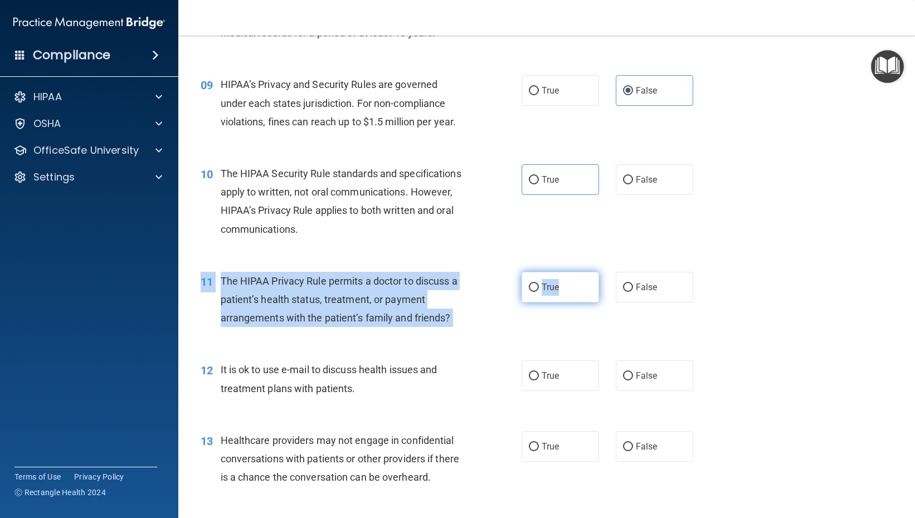
click at [556, 285] on label "True" at bounding box center [560, 287] width 77 height 31
click at [539, 285] on input "True" at bounding box center [534, 288] width 10 height 8
radio input "true"
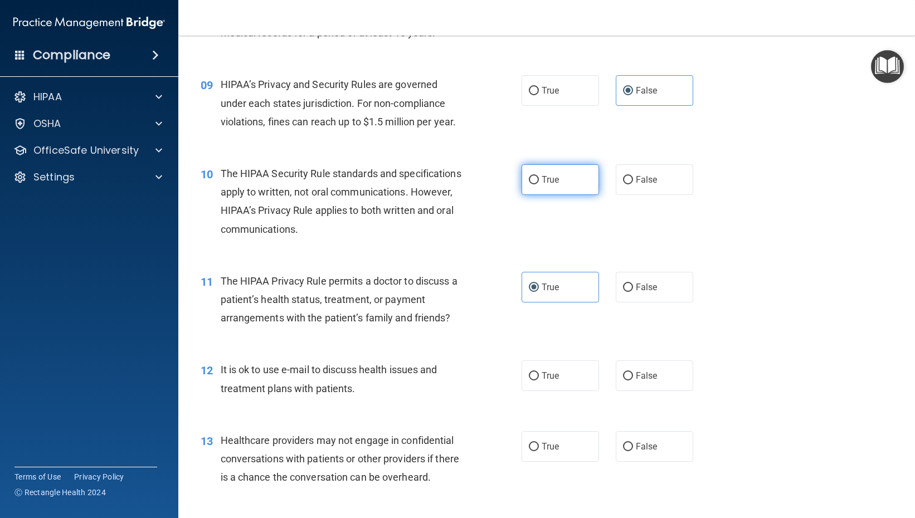
click at [539, 188] on label "True" at bounding box center [560, 179] width 77 height 31
click at [539, 184] on input "True" at bounding box center [534, 180] width 10 height 8
radio input "true"
click at [558, 365] on label "True" at bounding box center [560, 375] width 77 height 31
click at [539, 372] on input "True" at bounding box center [534, 376] width 10 height 8
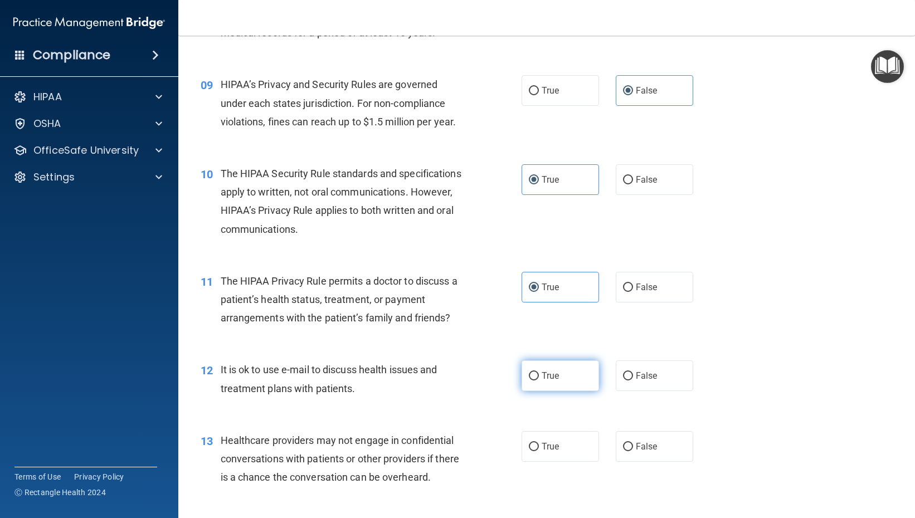
radio input "true"
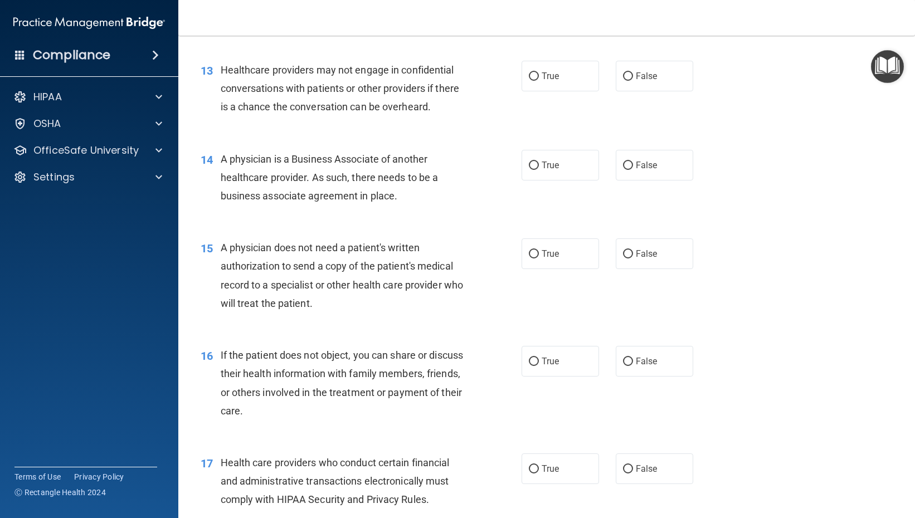
scroll to position [1170, 0]
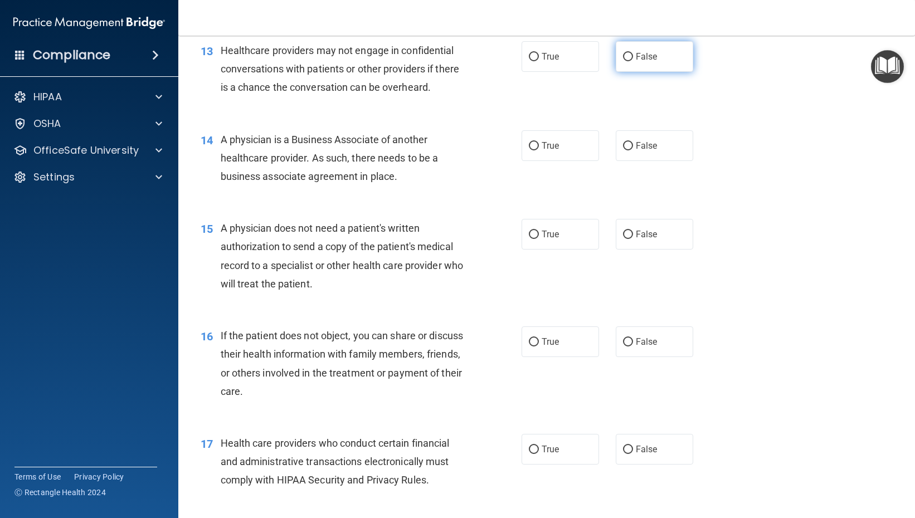
click at [649, 63] on label "False" at bounding box center [654, 56] width 77 height 31
click at [633, 61] on input "False" at bounding box center [628, 57] width 10 height 8
radio input "true"
click at [657, 148] on label "False" at bounding box center [654, 145] width 77 height 31
click at [633, 148] on input "False" at bounding box center [628, 146] width 10 height 8
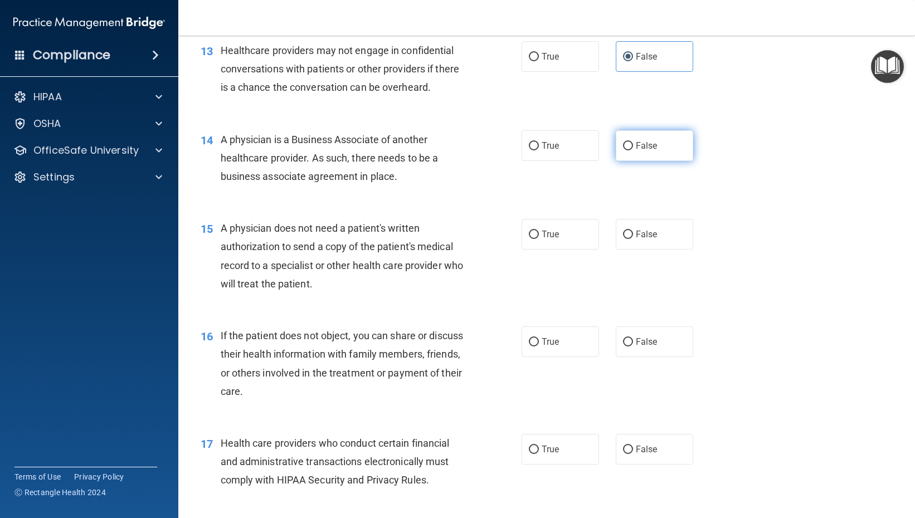
radio input "true"
click at [550, 225] on label "True" at bounding box center [560, 234] width 77 height 31
click at [539, 231] on input "True" at bounding box center [534, 235] width 10 height 8
radio input "true"
click at [549, 340] on span "True" at bounding box center [550, 342] width 17 height 11
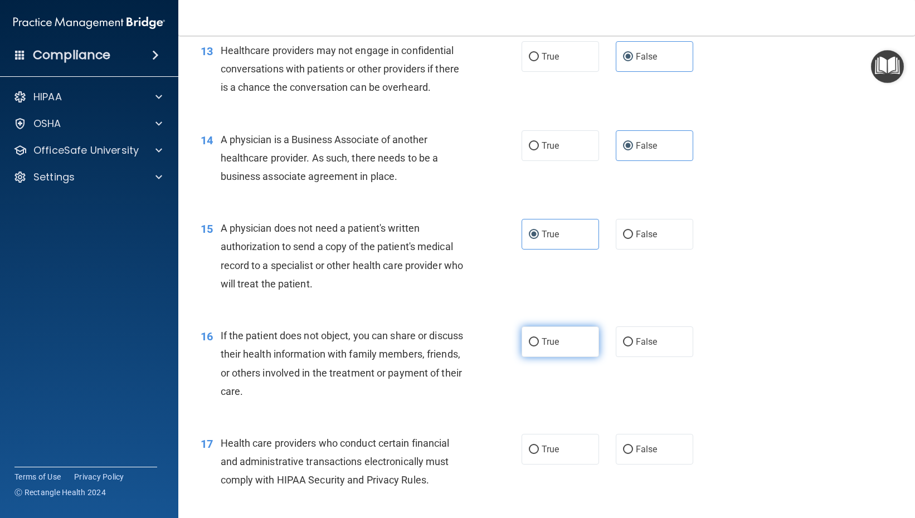
click at [539, 340] on input "True" at bounding box center [534, 342] width 10 height 8
radio input "true"
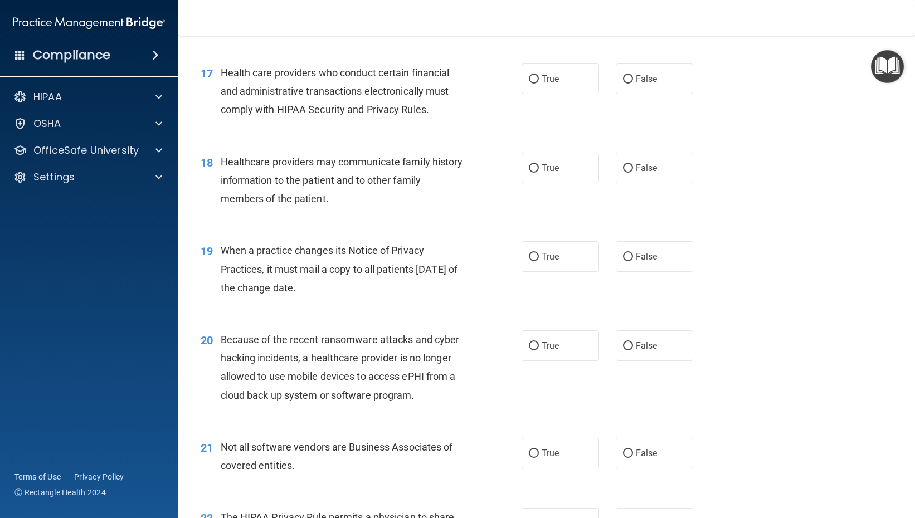
scroll to position [1560, 0]
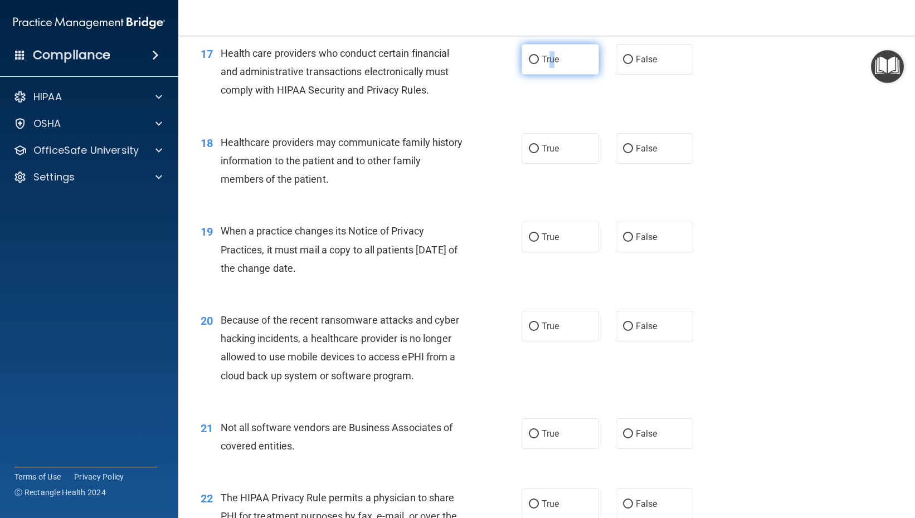
click at [553, 67] on label "True" at bounding box center [560, 59] width 77 height 31
click at [539, 68] on label "True" at bounding box center [560, 59] width 77 height 31
click at [539, 64] on input "True" at bounding box center [534, 60] width 10 height 8
radio input "true"
click at [543, 154] on label "True" at bounding box center [560, 148] width 77 height 31
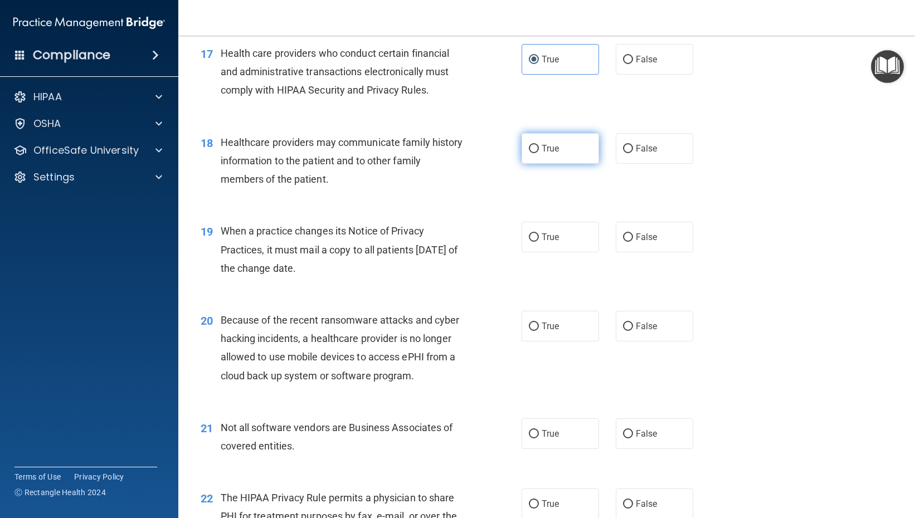
click at [539, 153] on input "True" at bounding box center [534, 149] width 10 height 8
radio input "true"
click at [641, 232] on span "False" at bounding box center [647, 237] width 22 height 11
click at [633, 233] on input "False" at bounding box center [628, 237] width 10 height 8
radio input "true"
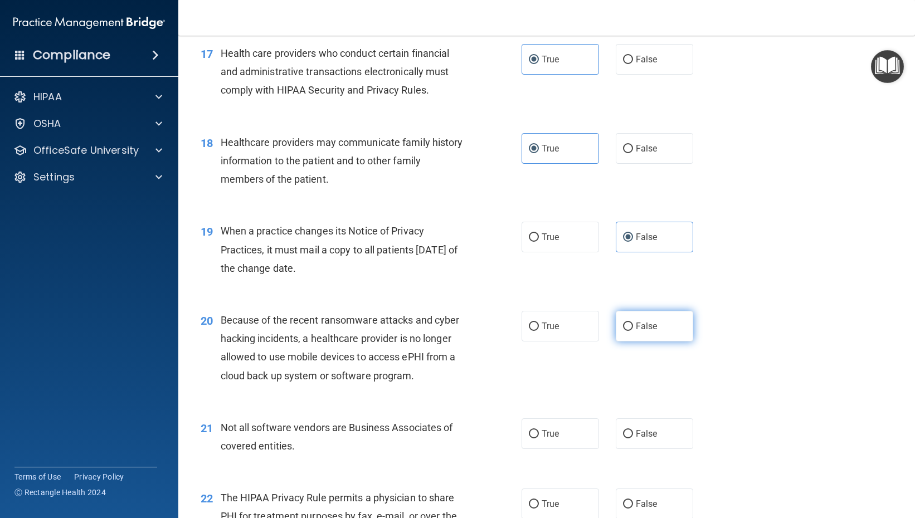
click at [643, 330] on span "False" at bounding box center [647, 326] width 22 height 11
click at [633, 330] on input "False" at bounding box center [628, 327] width 10 height 8
radio input "true"
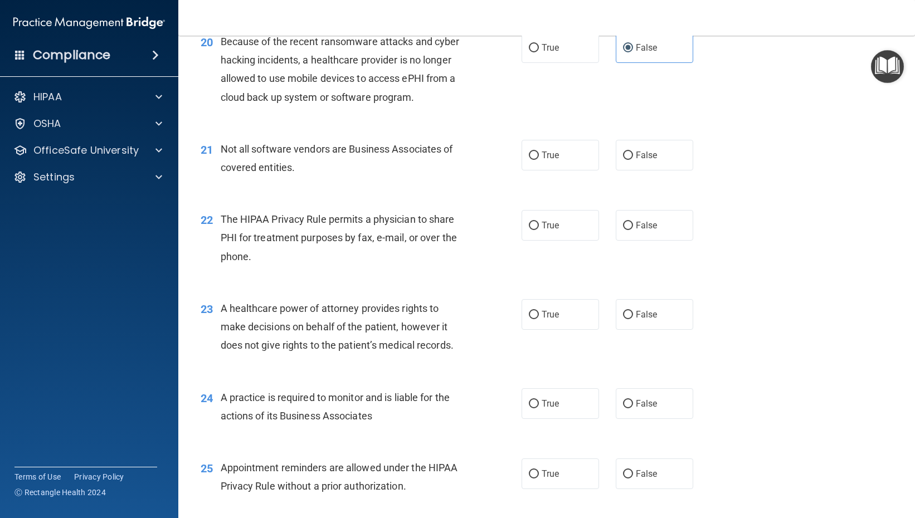
scroll to position [1894, 0]
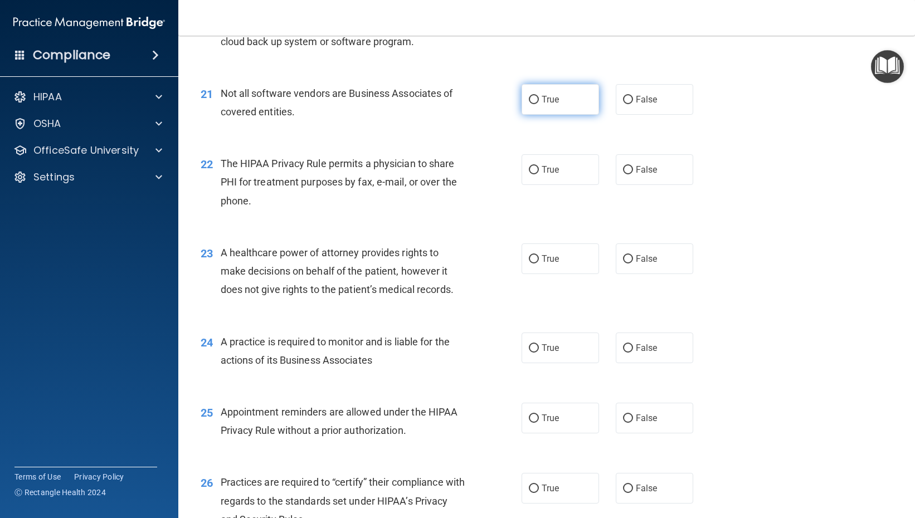
click at [577, 104] on label "True" at bounding box center [560, 99] width 77 height 31
click at [539, 104] on input "True" at bounding box center [534, 100] width 10 height 8
radio input "true"
click at [566, 164] on label "True" at bounding box center [560, 169] width 77 height 31
click at [539, 166] on input "True" at bounding box center [534, 170] width 10 height 8
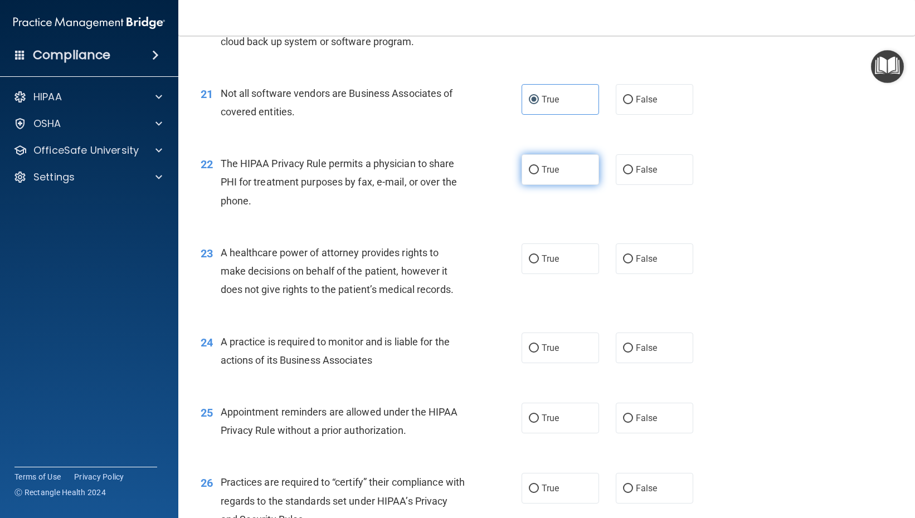
radio input "true"
click at [641, 257] on span "False" at bounding box center [647, 259] width 22 height 11
click at [633, 257] on input "False" at bounding box center [628, 259] width 10 height 8
radio input "true"
click at [531, 357] on label "True" at bounding box center [560, 348] width 77 height 31
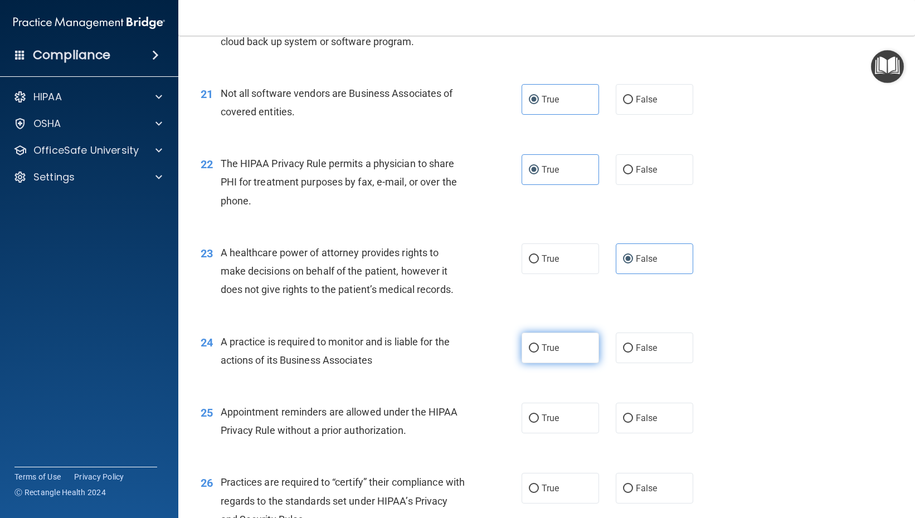
click at [531, 353] on input "True" at bounding box center [534, 348] width 10 height 8
radio input "true"
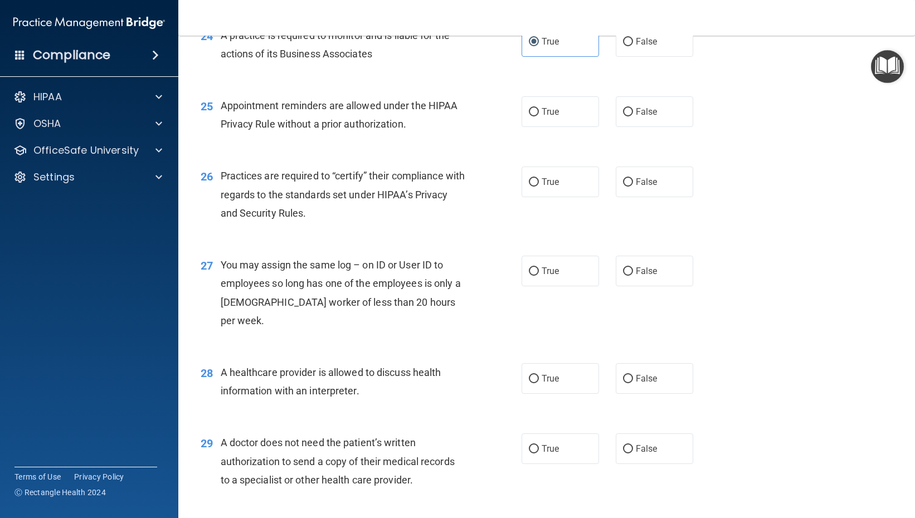
scroll to position [2229, 0]
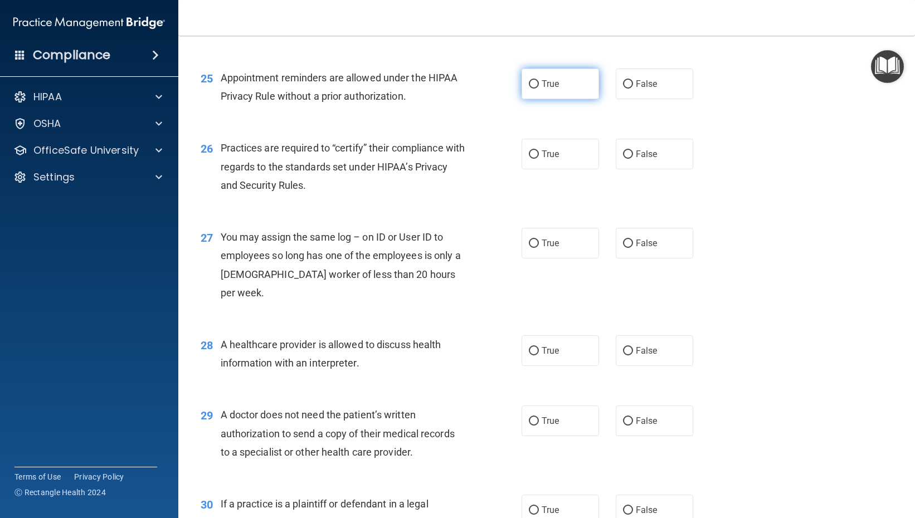
click at [561, 87] on label "True" at bounding box center [560, 84] width 77 height 31
click at [539, 87] on input "True" at bounding box center [534, 84] width 10 height 8
radio input "true"
click at [679, 159] on label "False" at bounding box center [654, 154] width 77 height 31
click at [633, 159] on input "False" at bounding box center [628, 154] width 10 height 8
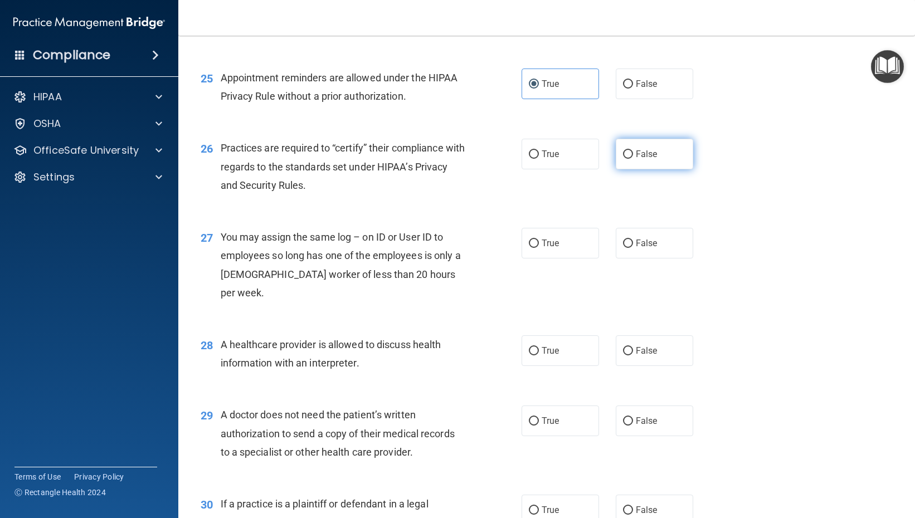
radio input "true"
click at [678, 238] on label "False" at bounding box center [654, 243] width 77 height 31
click at [633, 240] on input "False" at bounding box center [628, 244] width 10 height 8
radio input "true"
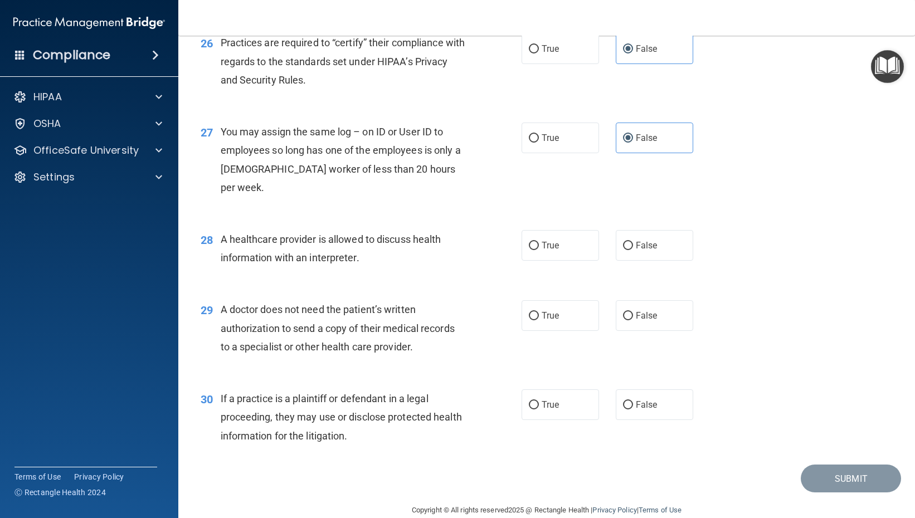
scroll to position [2335, 0]
click at [545, 240] on span "True" at bounding box center [550, 245] width 17 height 11
click at [539, 241] on input "True" at bounding box center [534, 245] width 10 height 8
radio input "true"
click at [557, 300] on label "True" at bounding box center [560, 315] width 77 height 31
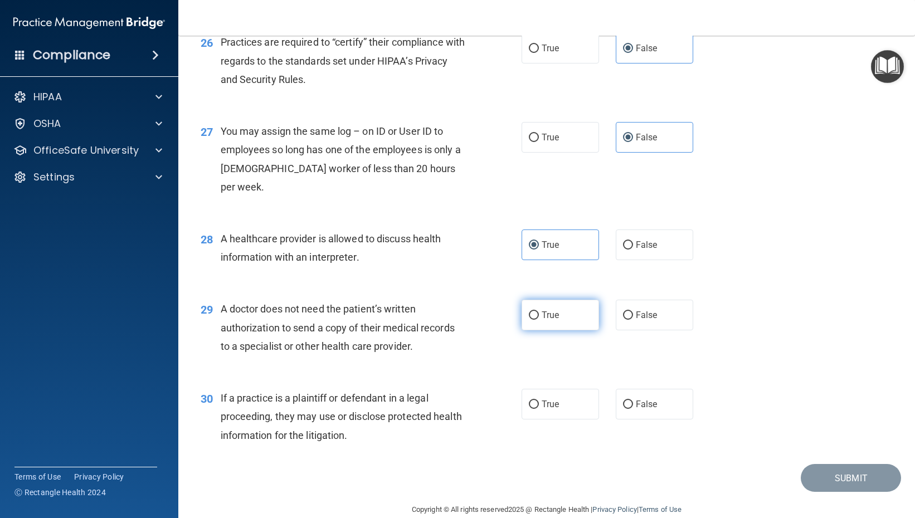
click at [539, 311] on input "True" at bounding box center [534, 315] width 10 height 8
radio input "true"
click at [549, 399] on span "True" at bounding box center [550, 404] width 17 height 11
click at [539, 401] on input "True" at bounding box center [534, 405] width 10 height 8
radio input "true"
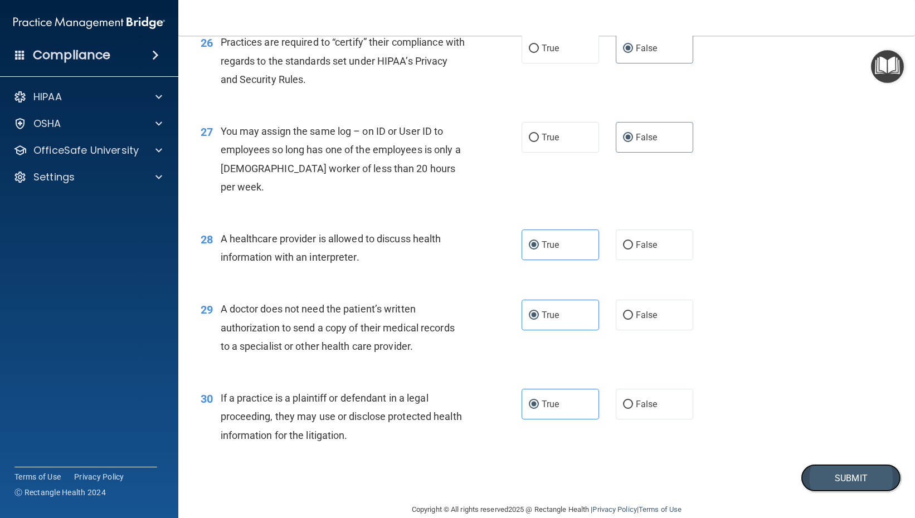
click at [807, 464] on button "Submit" at bounding box center [851, 478] width 100 height 28
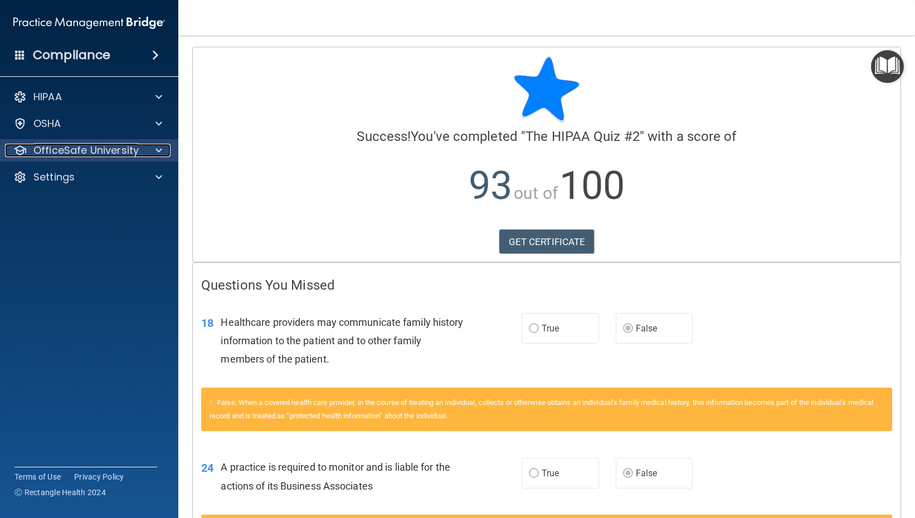
click at [149, 147] on div at bounding box center [157, 150] width 28 height 13
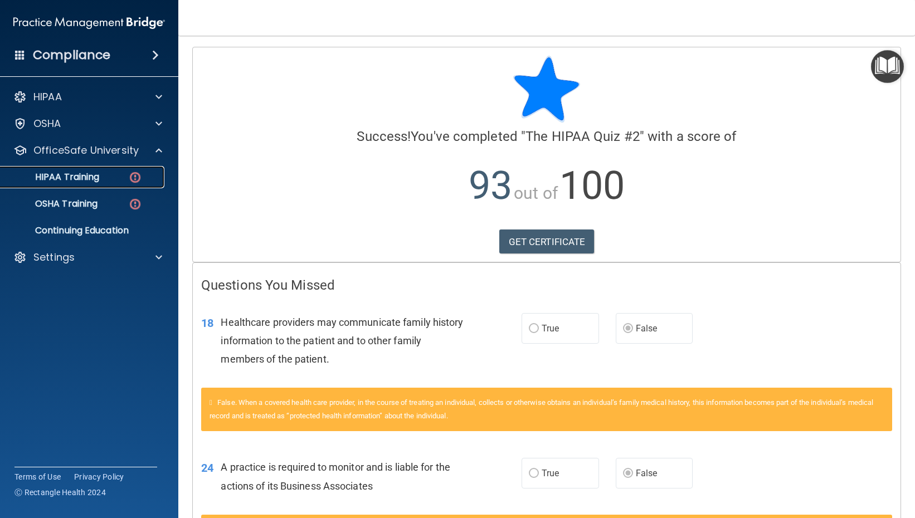
click at [134, 177] on img at bounding box center [135, 177] width 14 height 14
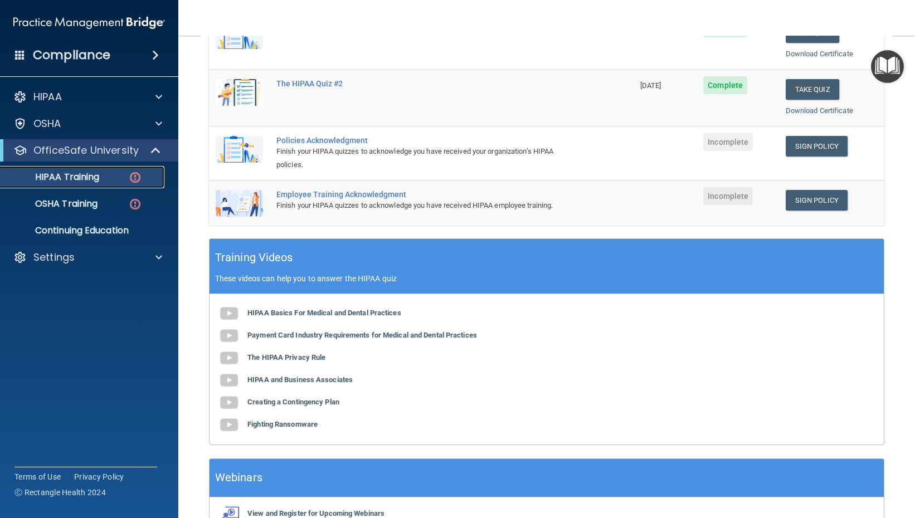
scroll to position [28, 0]
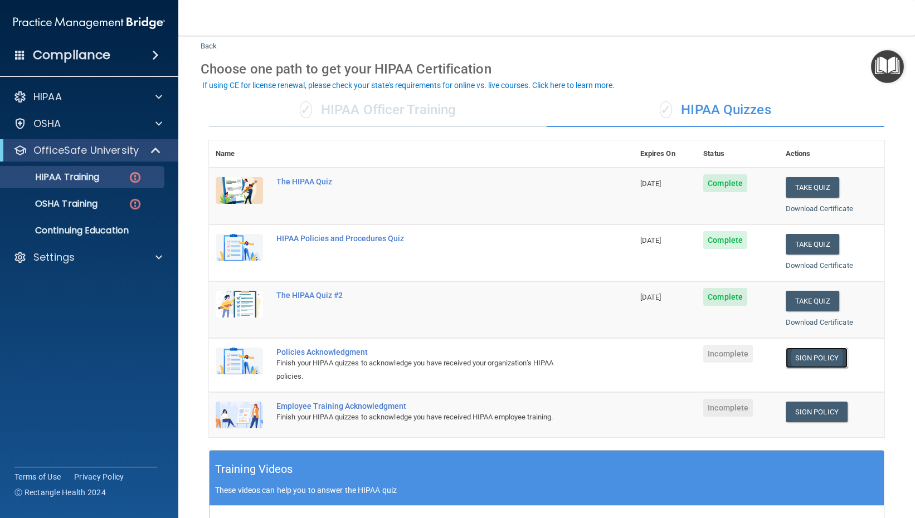
click at [820, 356] on link "Sign Policy" at bounding box center [817, 358] width 62 height 21
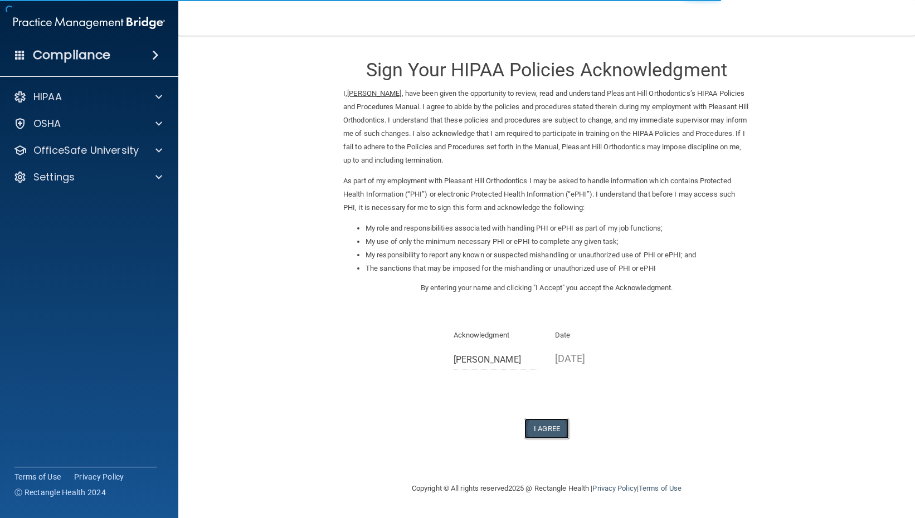
click at [557, 431] on button "I Agree" at bounding box center [546, 428] width 45 height 21
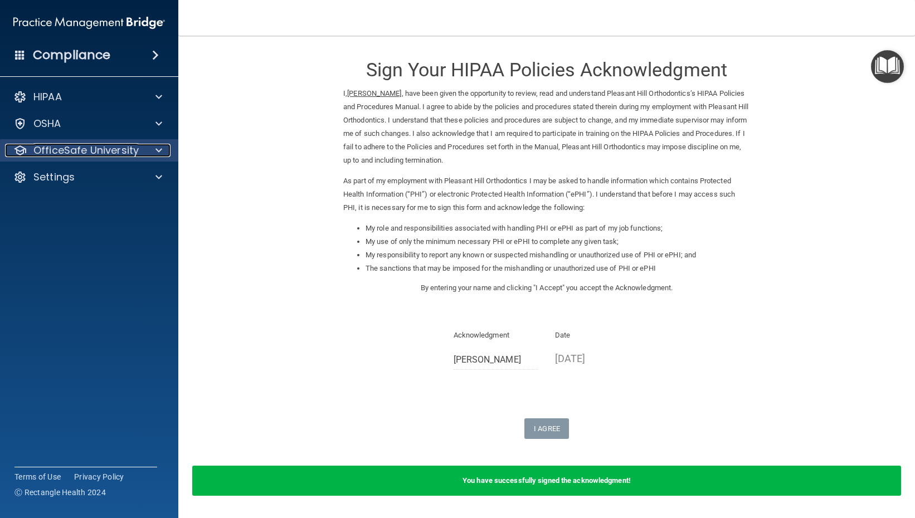
click at [122, 144] on p "OfficeSafe University" at bounding box center [85, 150] width 105 height 13
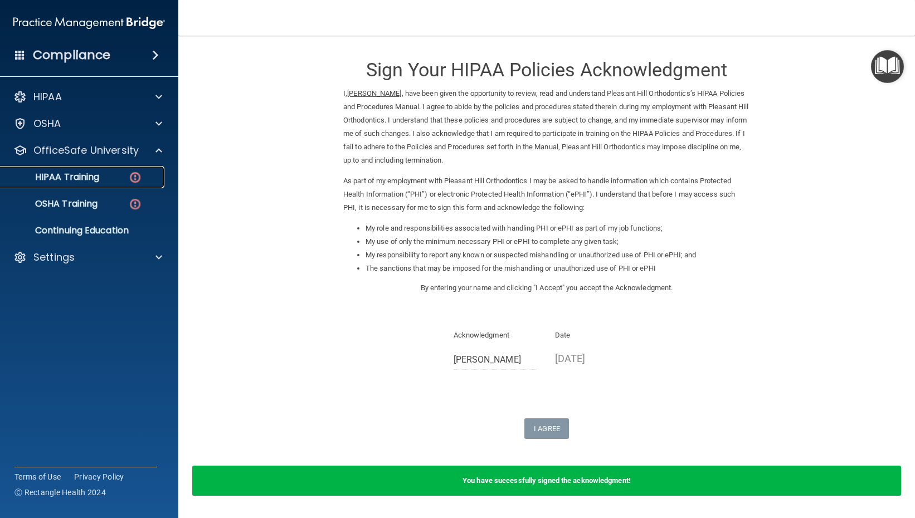
click at [122, 183] on link "HIPAA Training" at bounding box center [77, 177] width 176 height 22
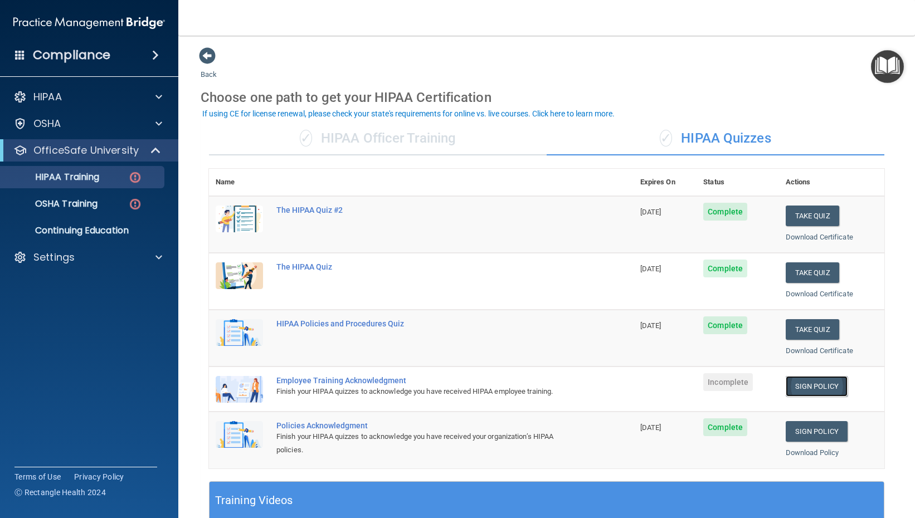
click at [819, 379] on link "Sign Policy" at bounding box center [817, 386] width 62 height 21
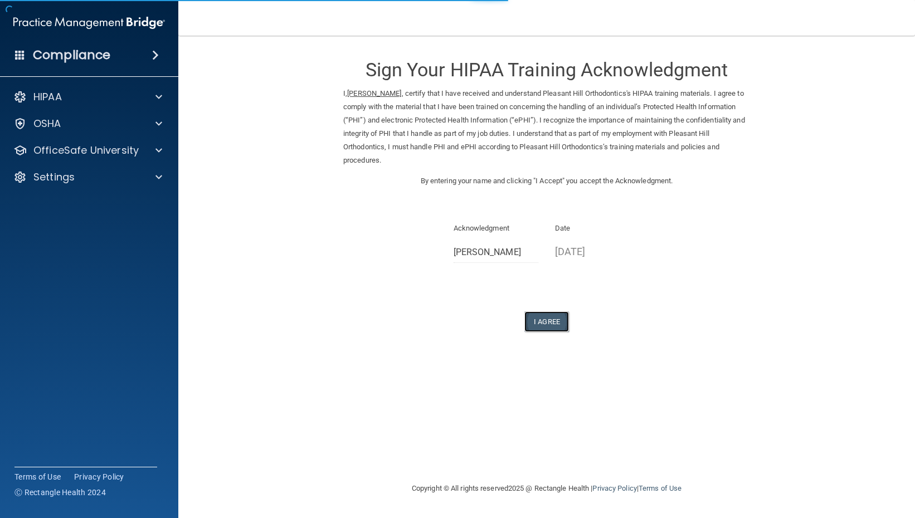
click at [556, 318] on button "I Agree" at bounding box center [546, 321] width 45 height 21
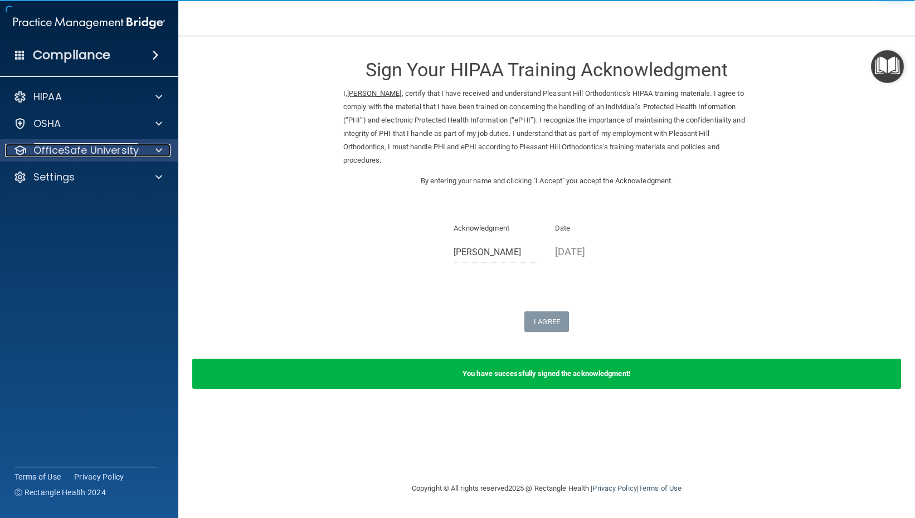
click at [130, 156] on p "OfficeSafe University" at bounding box center [85, 150] width 105 height 13
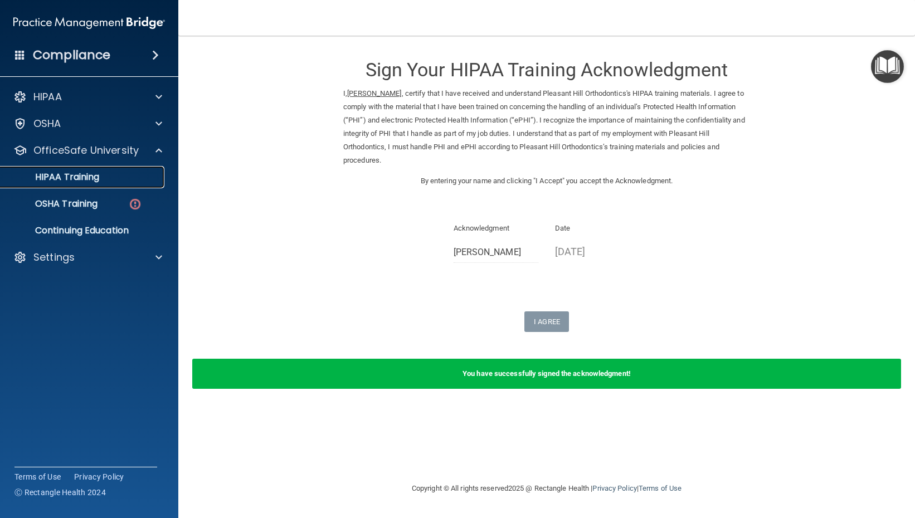
click at [117, 176] on div "HIPAA Training" at bounding box center [83, 177] width 152 height 11
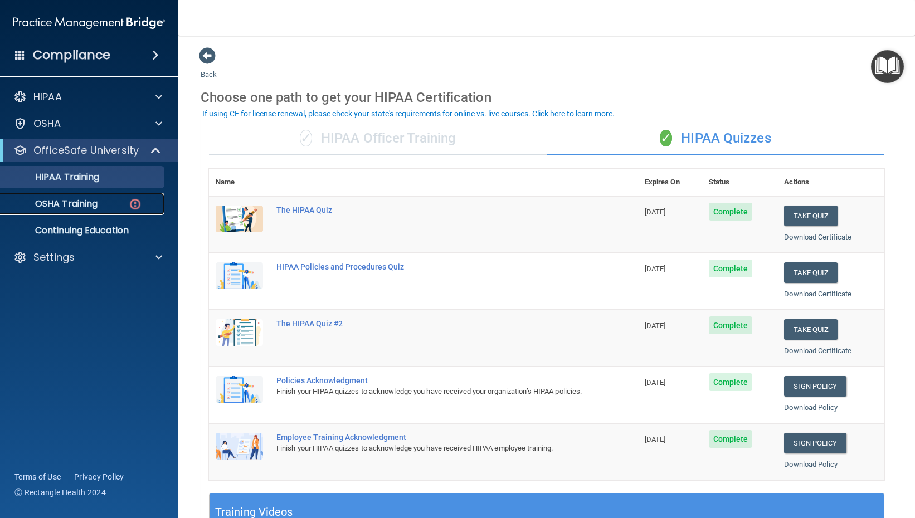
click at [107, 207] on div "OSHA Training" at bounding box center [83, 203] width 152 height 11
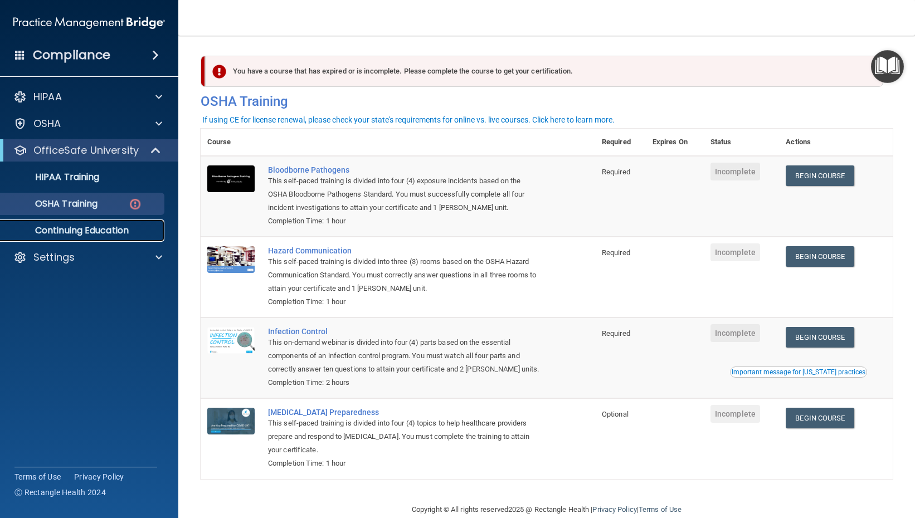
click at [129, 230] on p "Continuing Education" at bounding box center [83, 230] width 152 height 11
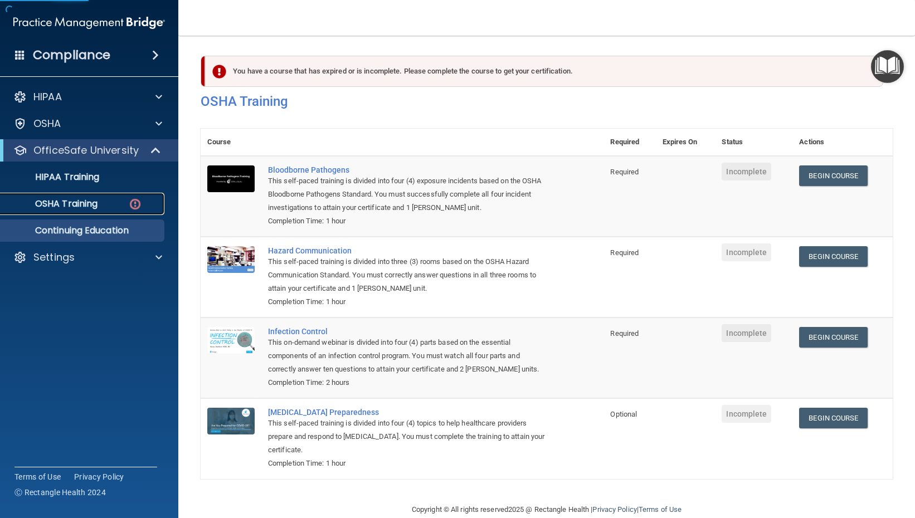
click at [116, 205] on div "OSHA Training" at bounding box center [83, 203] width 152 height 11
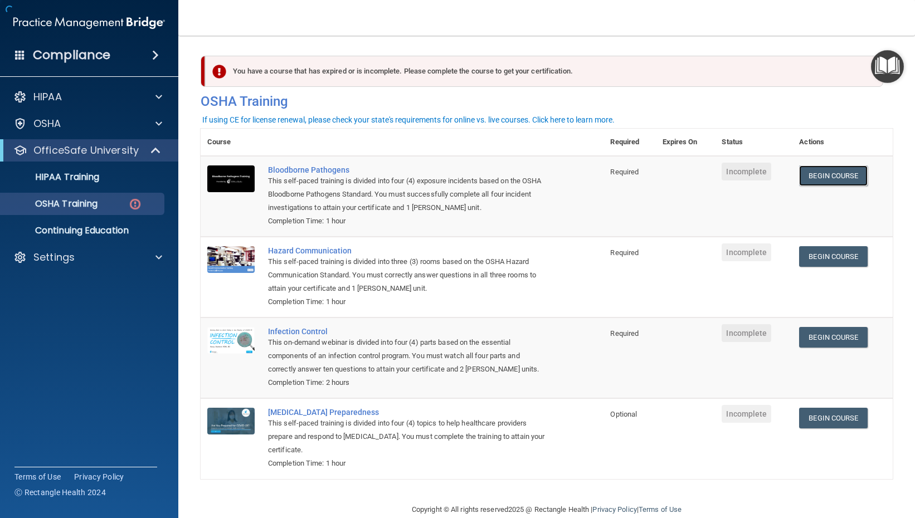
click at [828, 176] on link "Begin Course" at bounding box center [833, 175] width 68 height 21
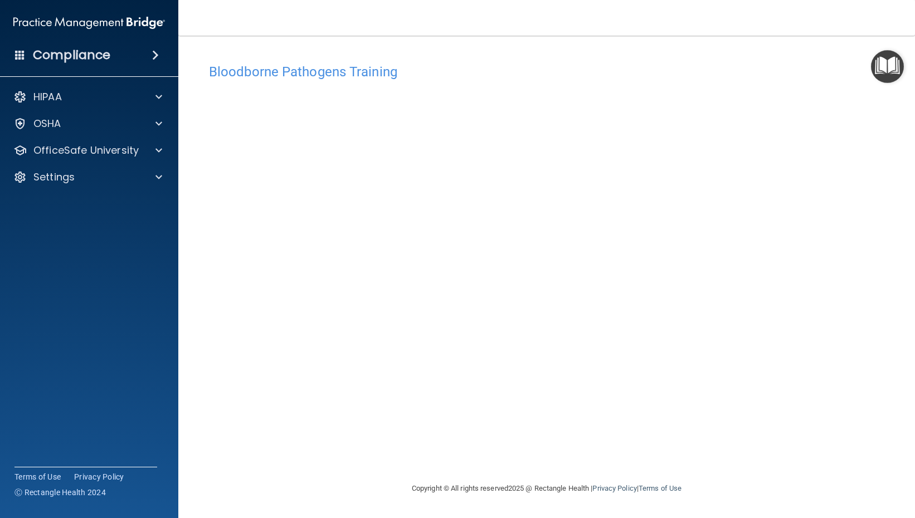
click at [589, 446] on div "Bloodborne Pathogens Training This course doesn’t expire until . Are you sure y…" at bounding box center [547, 270] width 692 height 424
click at [740, 457] on div "Bloodborne Pathogens Training This course doesn’t expire until . Are you sure y…" at bounding box center [547, 270] width 692 height 424
click at [707, 80] on div "Bloodborne Pathogens Training" at bounding box center [547, 71] width 692 height 27
click at [152, 148] on div at bounding box center [157, 150] width 28 height 13
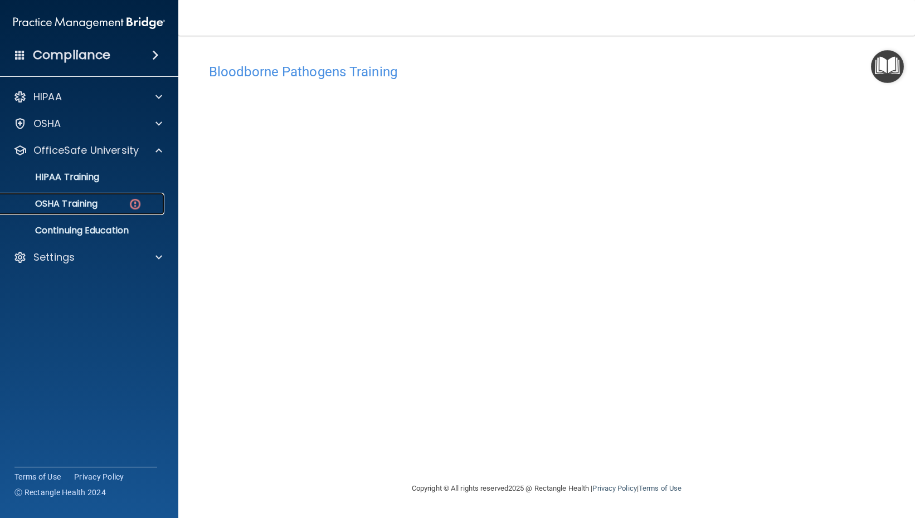
click at [106, 202] on div "OSHA Training" at bounding box center [83, 203] width 152 height 11
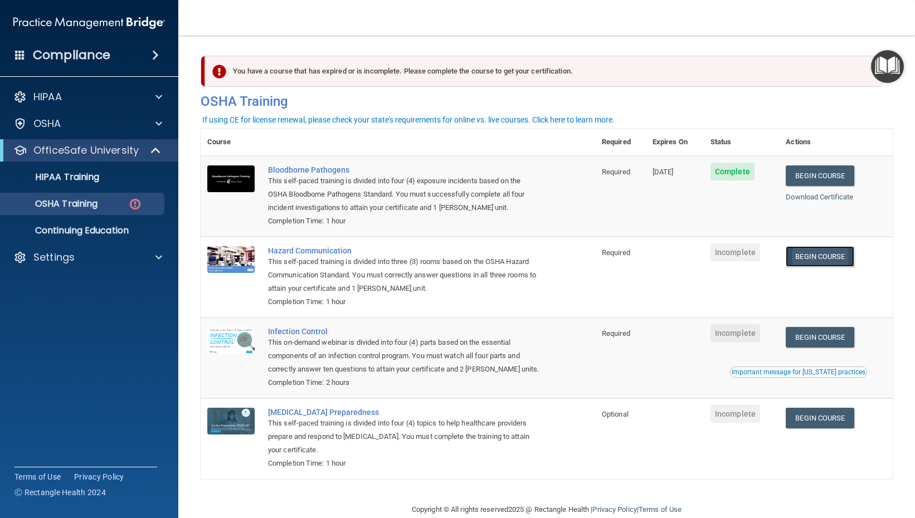
click at [824, 253] on link "Begin Course" at bounding box center [820, 256] width 68 height 21
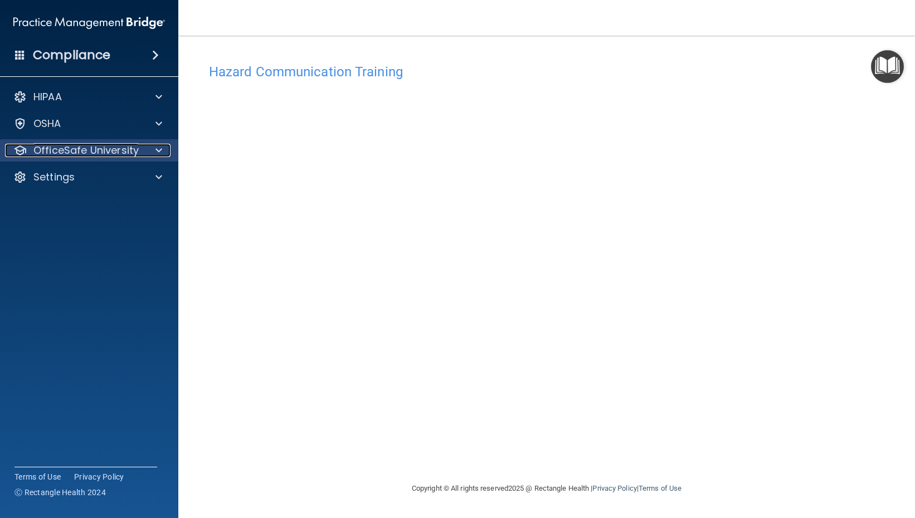
click at [105, 150] on p "OfficeSafe University" at bounding box center [85, 150] width 105 height 13
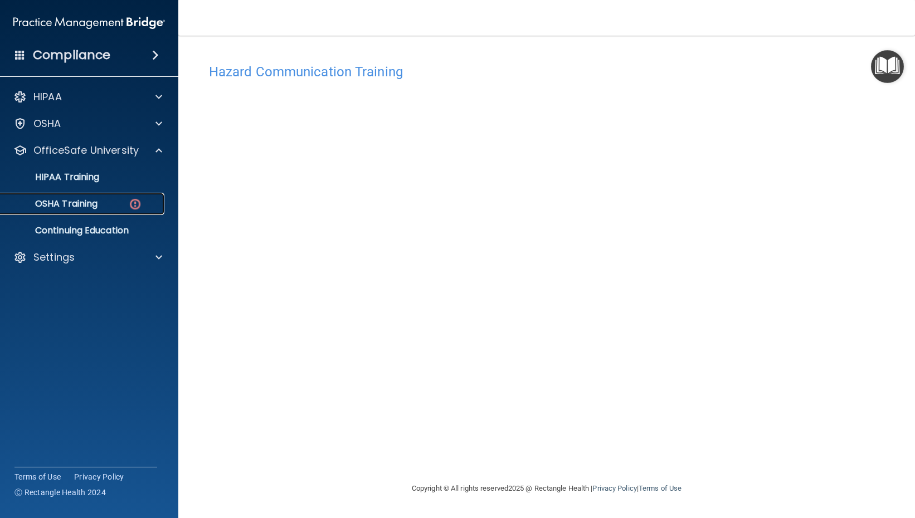
click at [108, 206] on div "OSHA Training" at bounding box center [83, 203] width 152 height 11
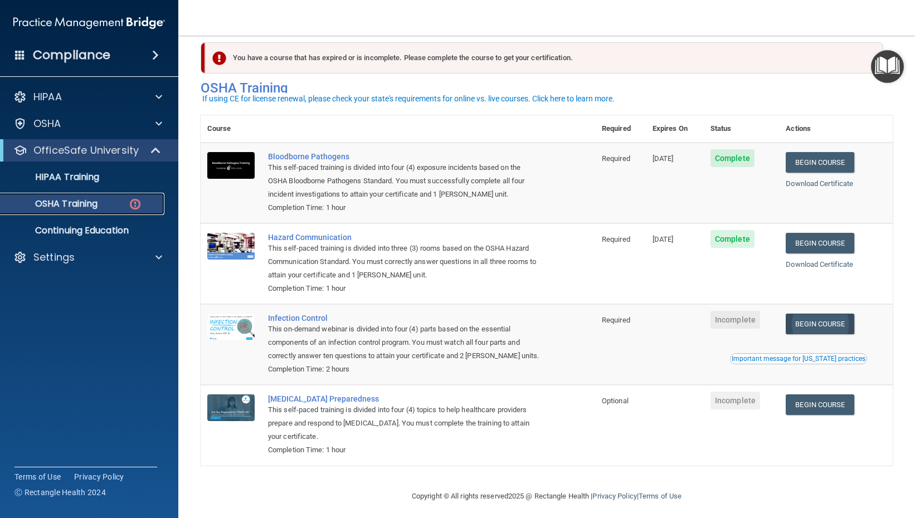
scroll to position [21, 0]
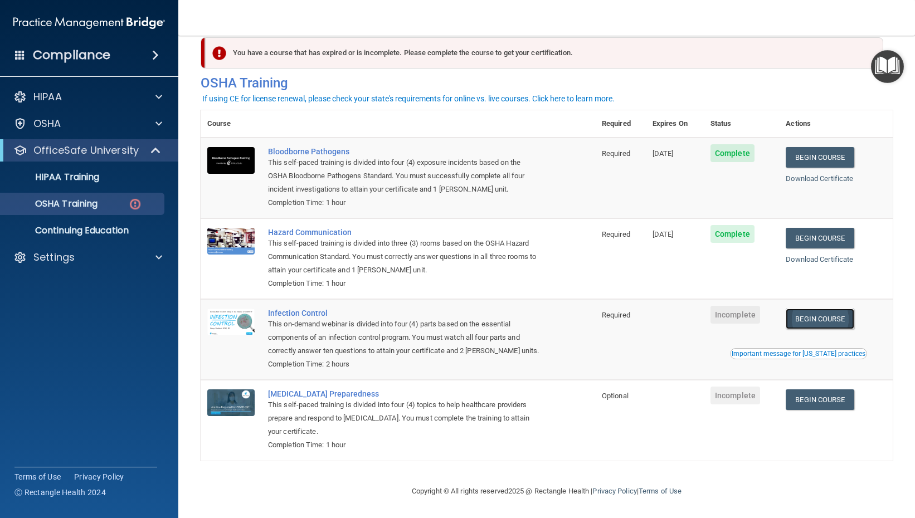
click at [830, 318] on link "Begin Course" at bounding box center [820, 319] width 68 height 21
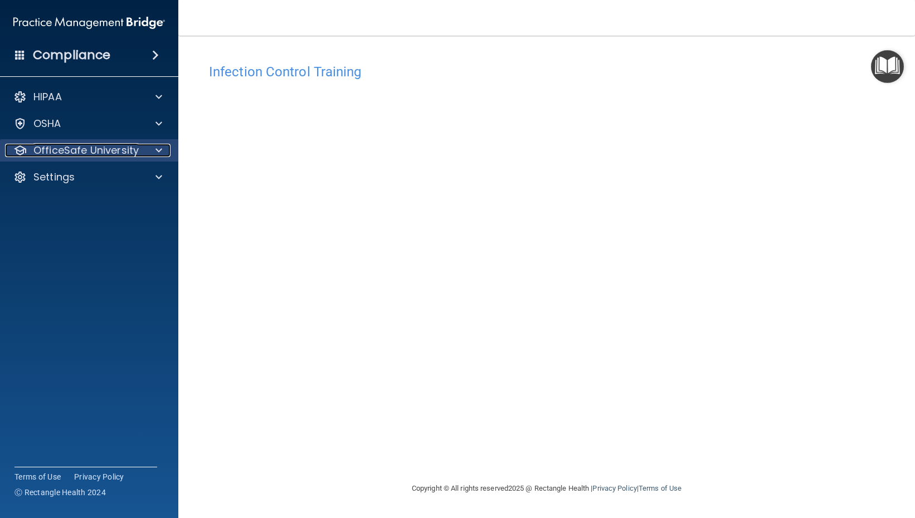
click at [109, 153] on p "OfficeSafe University" at bounding box center [85, 150] width 105 height 13
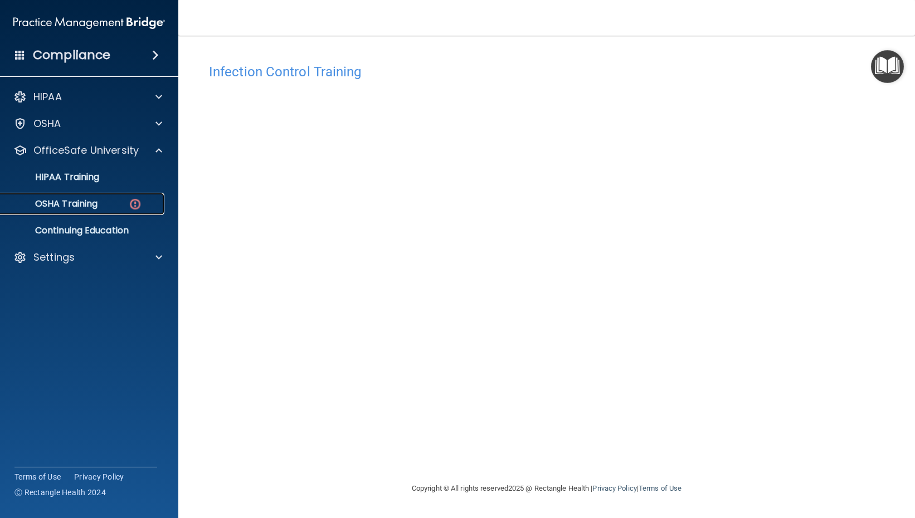
click at [108, 208] on div "OSHA Training" at bounding box center [83, 203] width 152 height 11
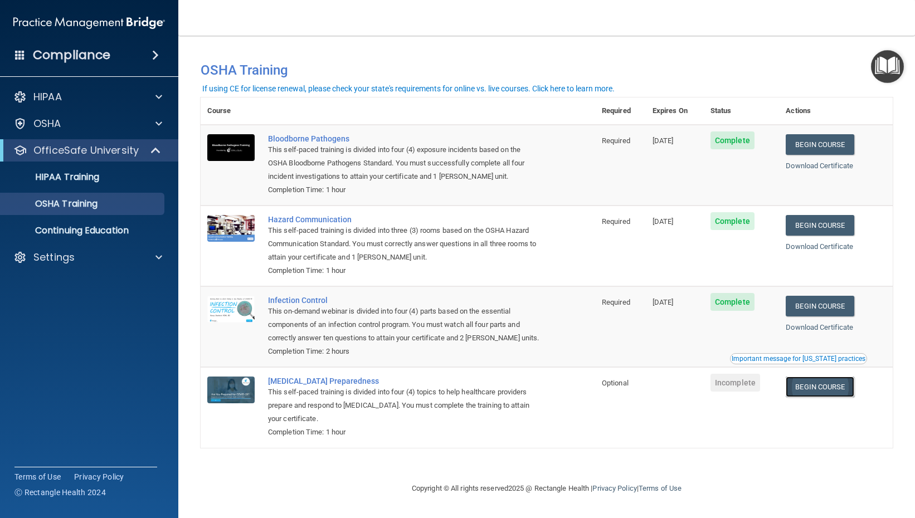
click at [811, 384] on link "Begin Course" at bounding box center [820, 387] width 68 height 21
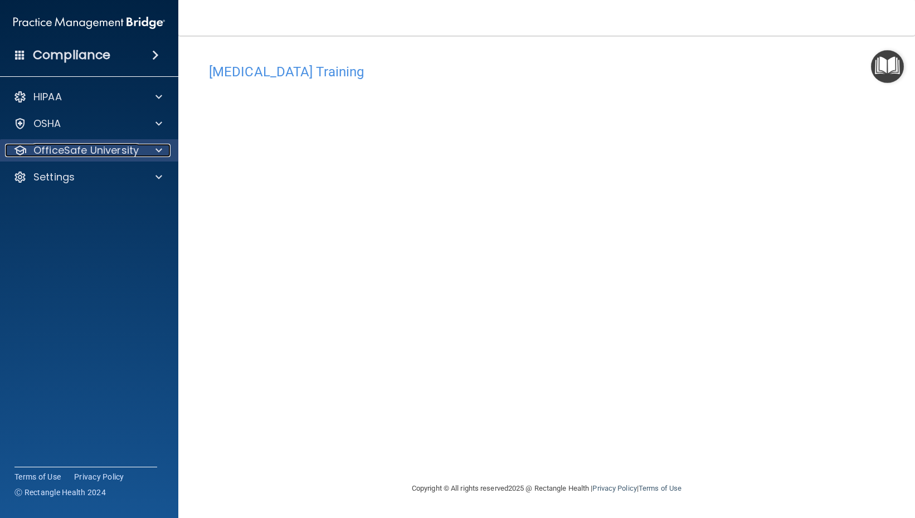
click at [115, 148] on p "OfficeSafe University" at bounding box center [85, 150] width 105 height 13
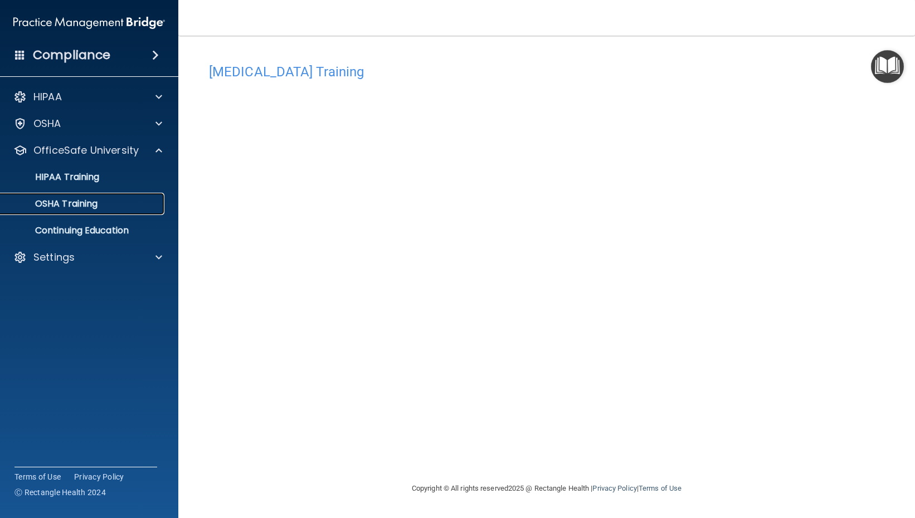
click at [103, 202] on div "OSHA Training" at bounding box center [83, 203] width 152 height 11
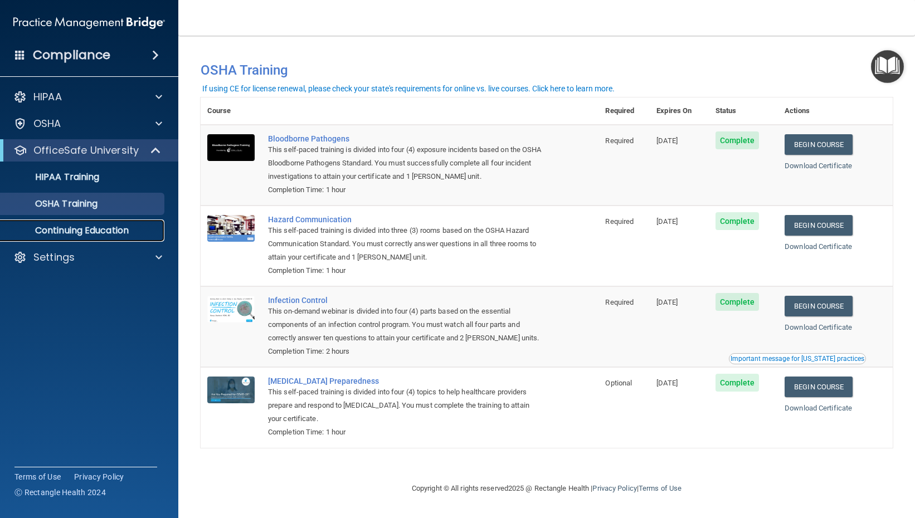
click at [116, 225] on p "Continuing Education" at bounding box center [83, 230] width 152 height 11
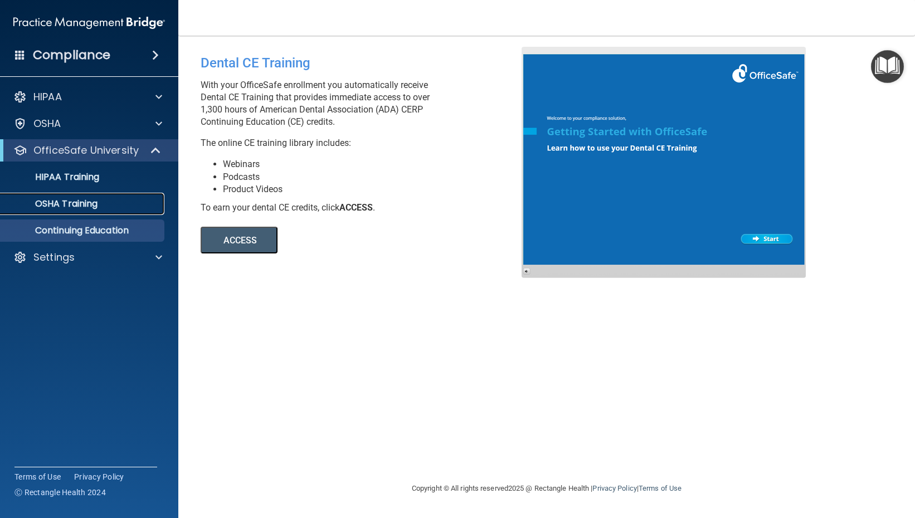
click at [116, 205] on div "OSHA Training" at bounding box center [83, 203] width 152 height 11
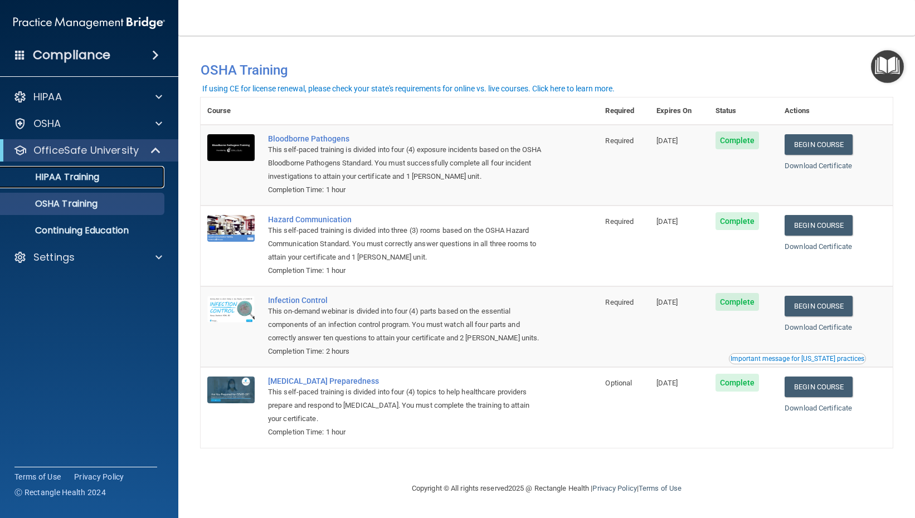
click at [128, 172] on div "HIPAA Training" at bounding box center [83, 177] width 152 height 11
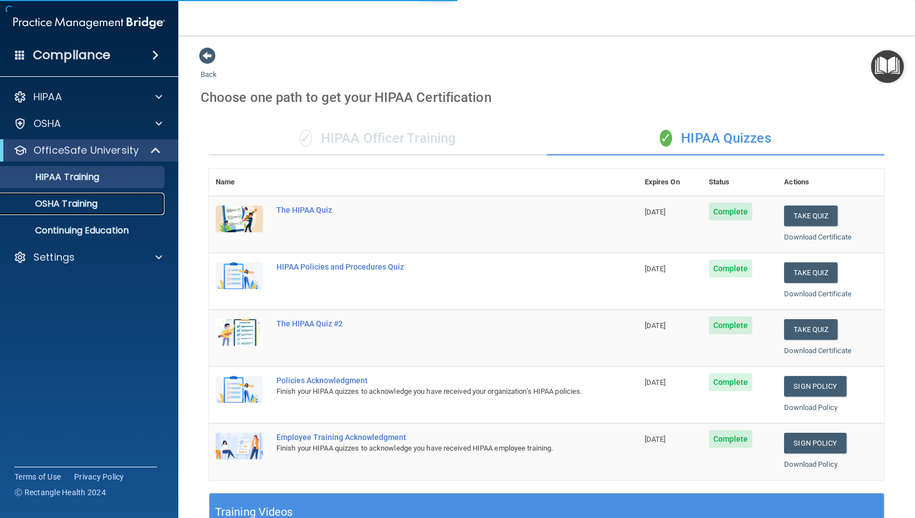
click at [123, 204] on div "OSHA Training" at bounding box center [83, 203] width 152 height 11
